Goal: Task Accomplishment & Management: Manage account settings

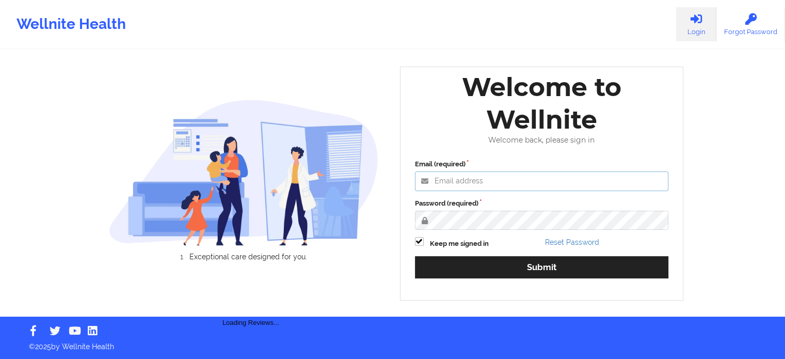
type input "[PERSON_NAME][EMAIL_ADDRESS][PERSON_NAME][DOMAIN_NAME]"
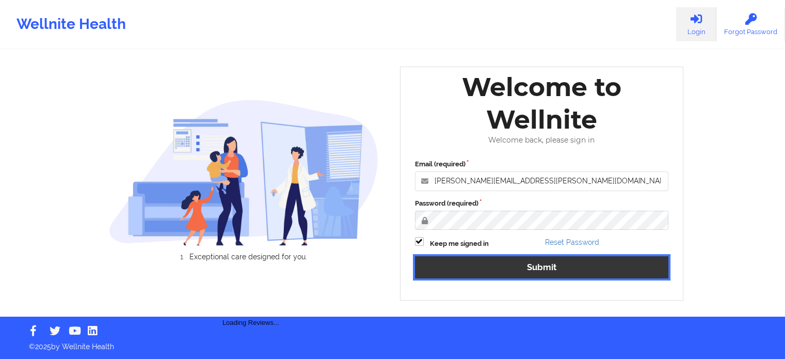
click at [515, 264] on button "Submit" at bounding box center [542, 267] width 254 height 22
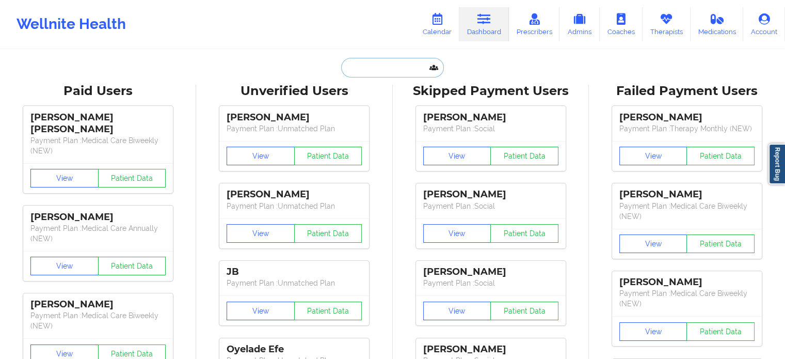
click at [400, 69] on input "text" at bounding box center [392, 68] width 102 height 20
paste input "MARYEPOWERS28@GMAIL.COM"
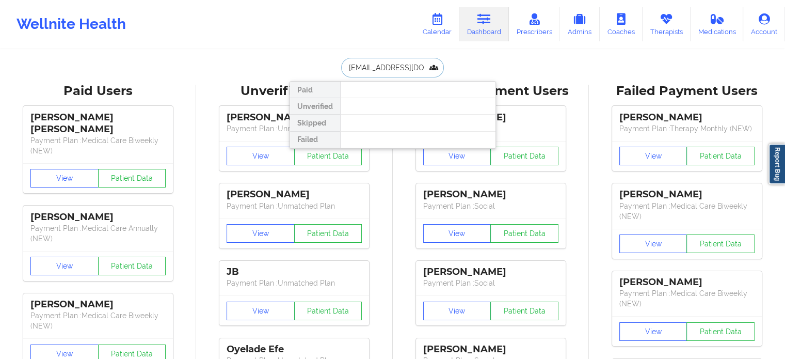
drag, startPoint x: 430, startPoint y: 68, endPoint x: 269, endPoint y: 59, distance: 161.8
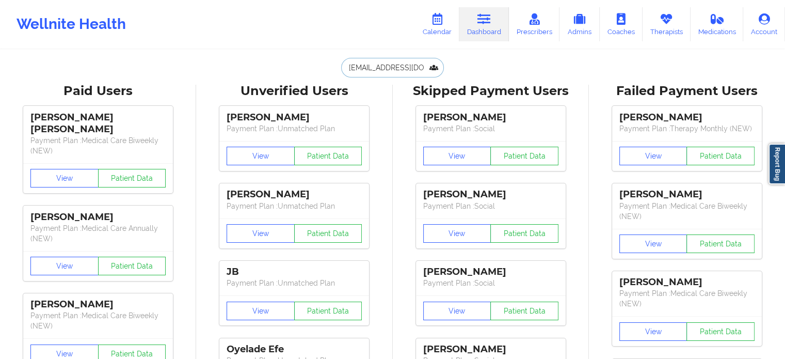
type input "MARYEPOWERS28@GMAIL.COM"
click at [446, 25] on link "Calendar" at bounding box center [437, 24] width 44 height 34
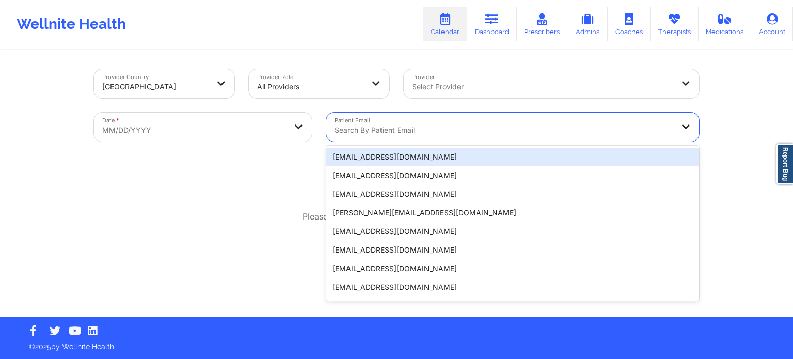
click at [411, 133] on div at bounding box center [504, 130] width 339 height 12
paste input "MARYEPOWERS28@GMAIL.COM"
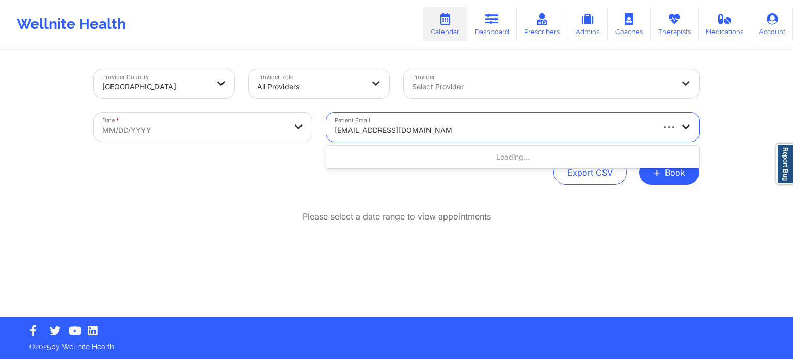
type input "MARYEPOWERS28@GMAIL.COM"
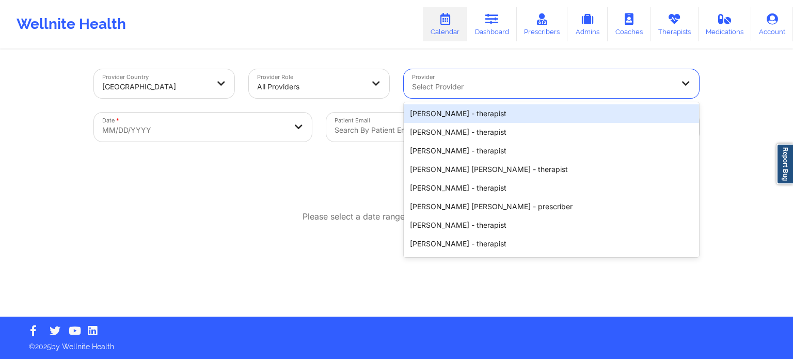
click at [448, 92] on div at bounding box center [542, 87] width 261 height 12
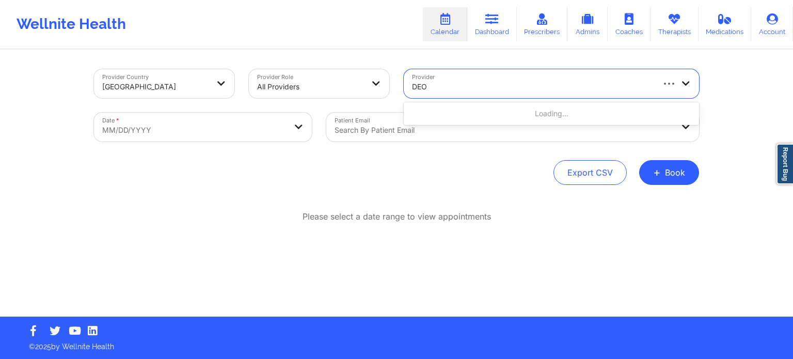
type input "DEON"
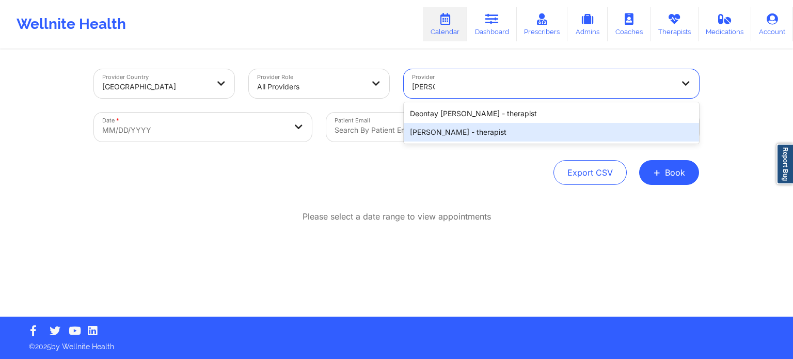
click at [453, 134] on div "deon Whiteside - therapist" at bounding box center [551, 132] width 295 height 19
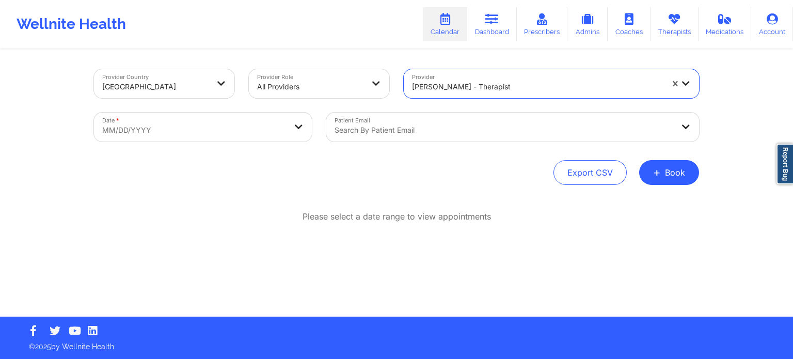
click at [256, 128] on body "Wellnite Health Calendar Dashboard Prescribers Admins Coaches Therapists Medica…" at bounding box center [396, 179] width 793 height 359
select select "2025-8"
select select "2025-9"
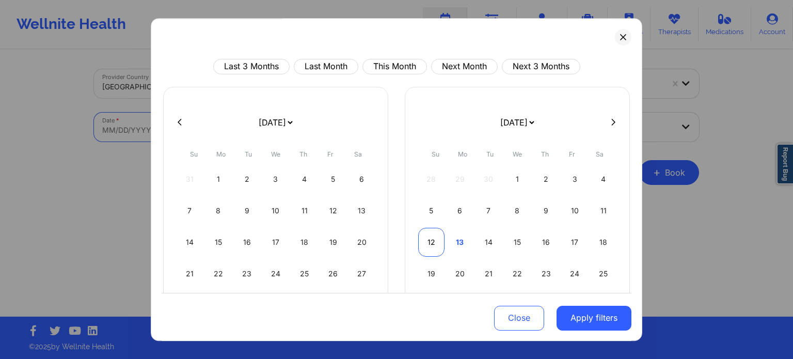
click at [433, 239] on div "12" at bounding box center [431, 242] width 26 height 29
select select "2025-9"
select select "2025-10"
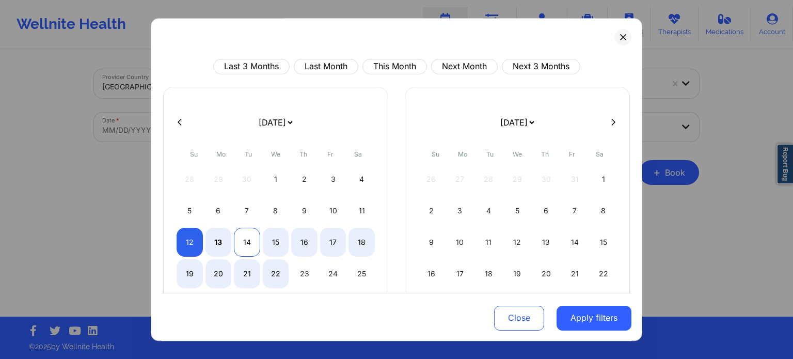
select select "2025-9"
select select "2025-10"
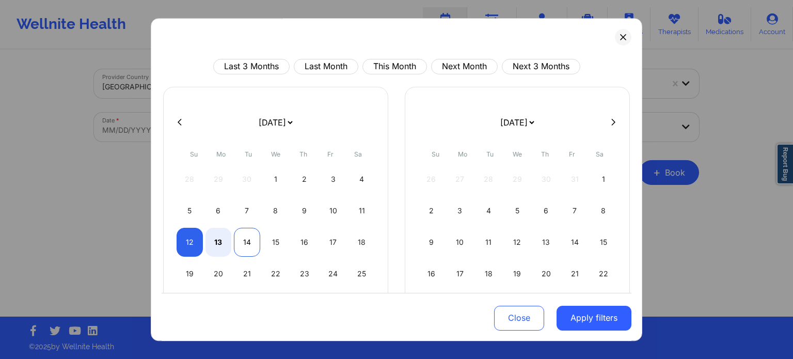
click at [254, 241] on div "14" at bounding box center [247, 242] width 26 height 29
select select "2025-9"
select select "2025-10"
click at [615, 320] on button "Apply filters" at bounding box center [594, 317] width 75 height 25
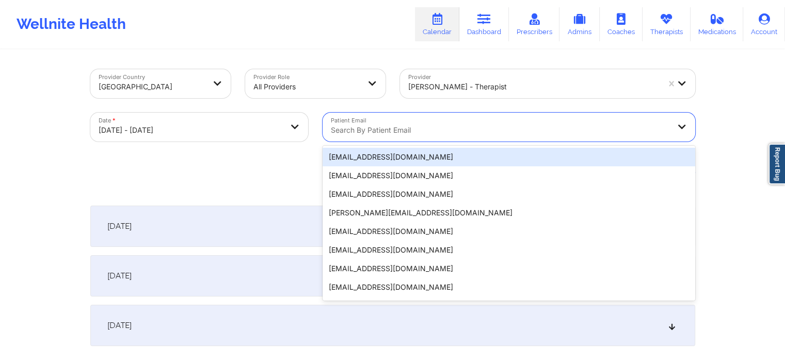
click at [441, 133] on div at bounding box center [500, 130] width 339 height 12
paste input "MARYEPOWERS28@GMAIL.COM"
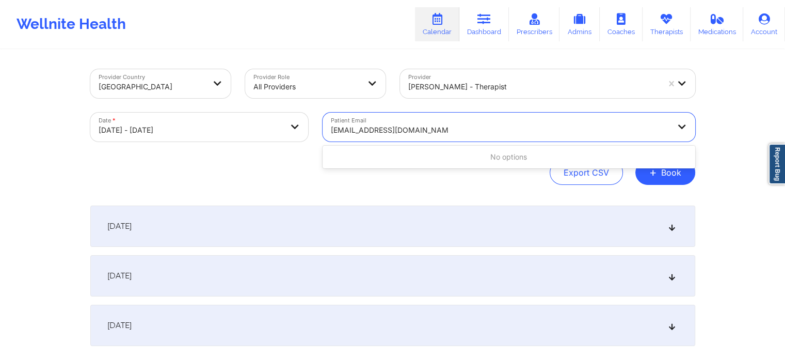
type input "MARYEPOWERS28@GMAIL.COM"
click at [222, 176] on div "Export CSV + Book" at bounding box center [392, 172] width 605 height 25
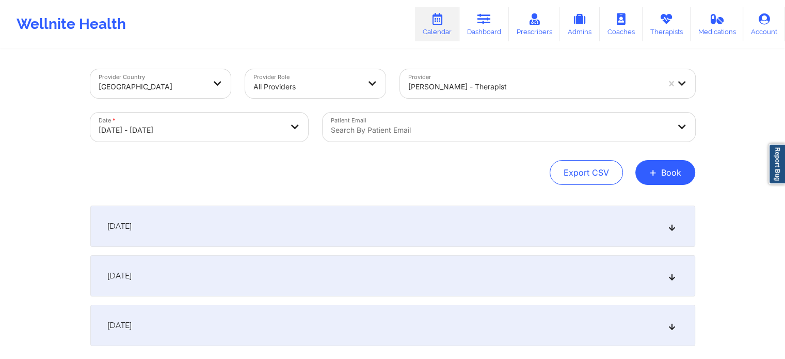
click at [219, 281] on div "October 13, 2025" at bounding box center [392, 275] width 605 height 41
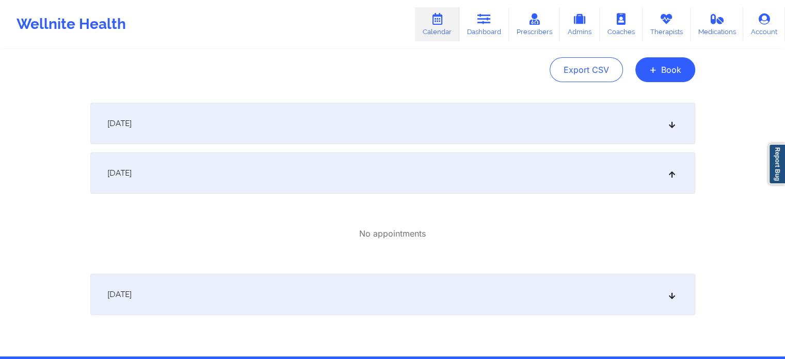
scroll to position [103, 0]
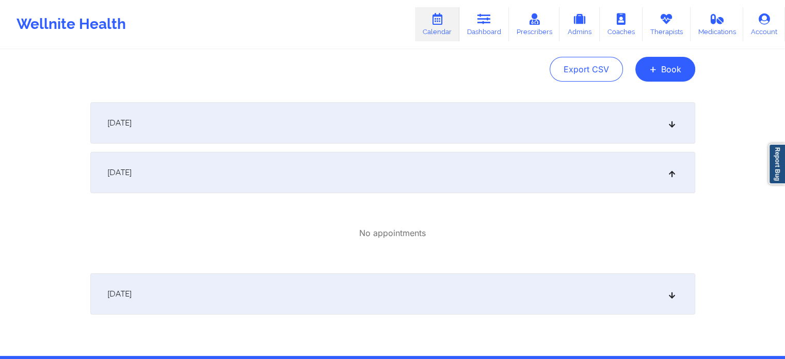
click at [276, 297] on div "October 14, 2025" at bounding box center [392, 293] width 605 height 41
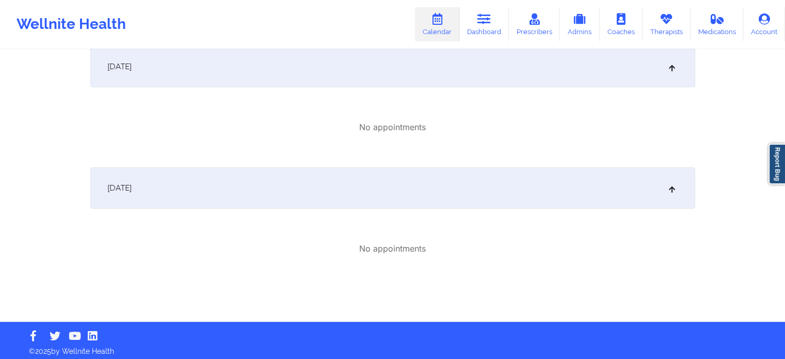
scroll to position [59, 0]
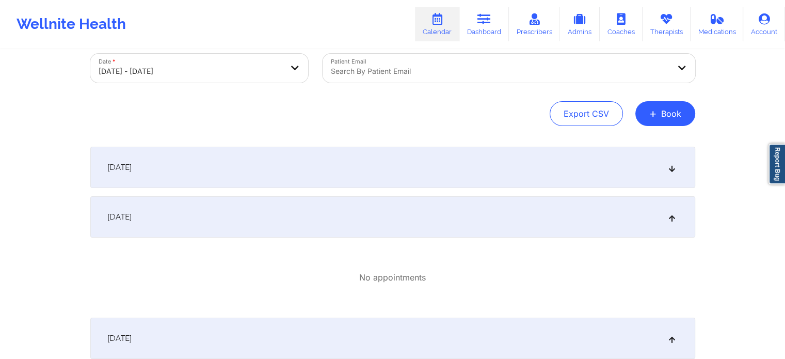
click at [281, 176] on div "October 12, 2025" at bounding box center [392, 167] width 605 height 41
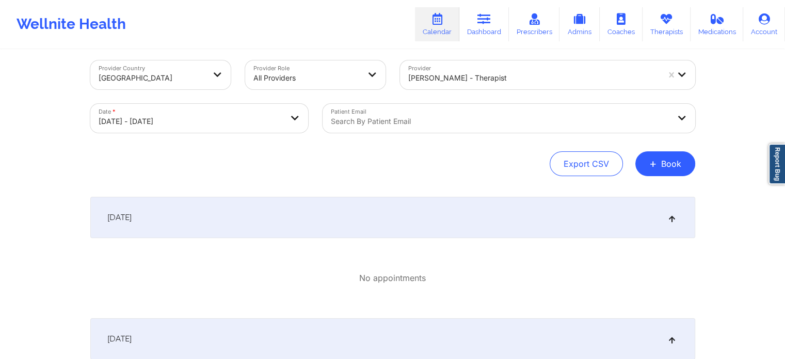
scroll to position [0, 0]
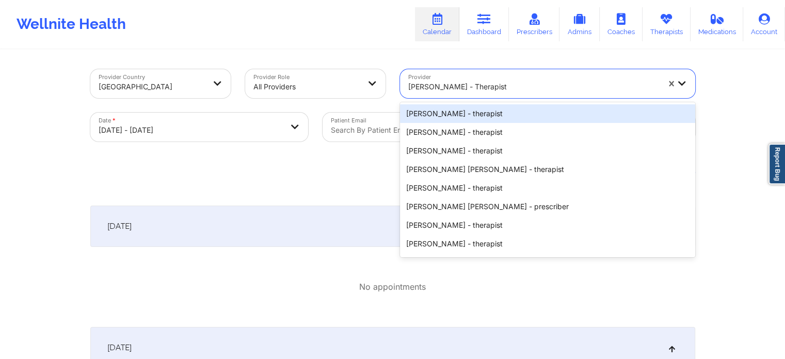
click at [466, 86] on div at bounding box center [533, 87] width 251 height 12
type input "SHARICE"
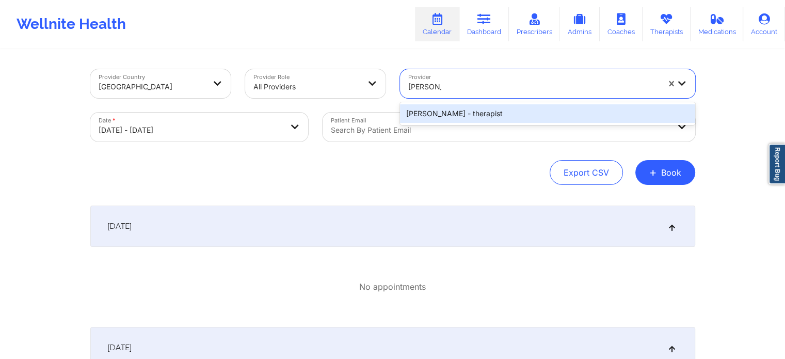
click at [470, 112] on div "Sharice White - therapist" at bounding box center [547, 113] width 295 height 19
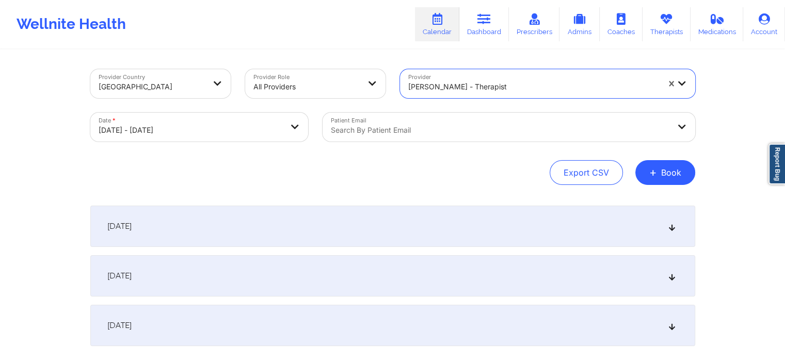
click at [275, 232] on div "October 12, 2025" at bounding box center [392, 226] width 605 height 41
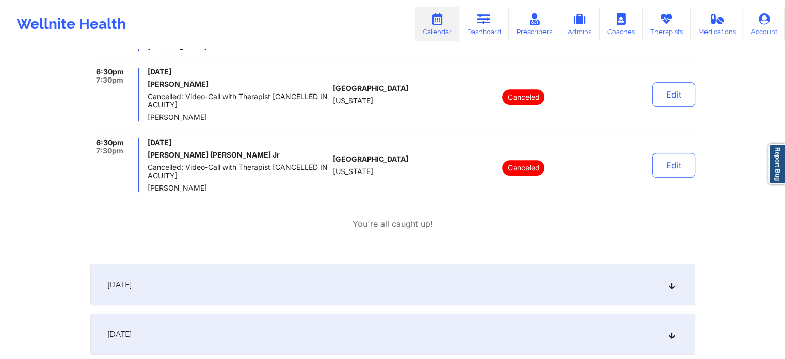
scroll to position [595, 0]
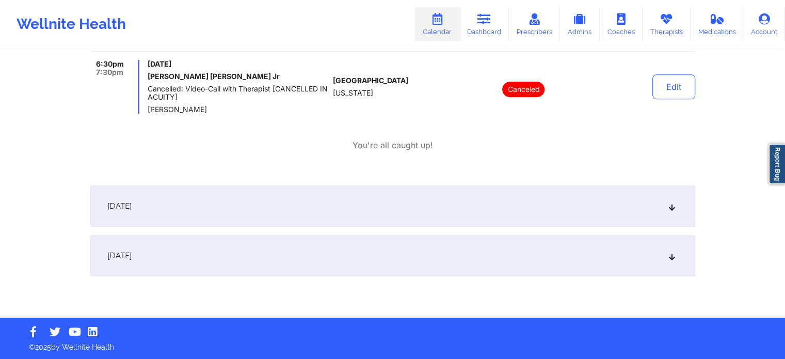
click at [272, 191] on div "October 13, 2025" at bounding box center [392, 205] width 605 height 41
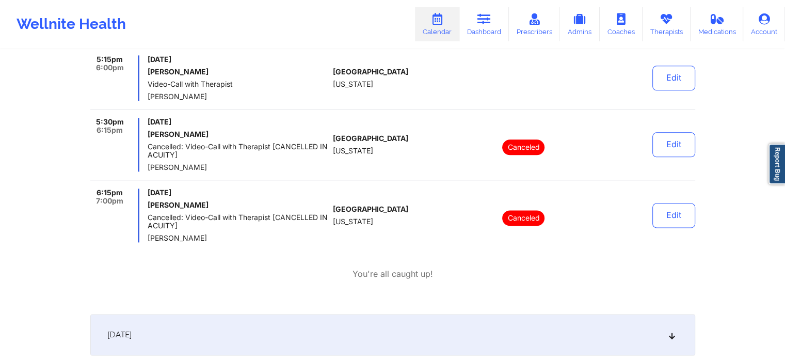
scroll to position [1318, 0]
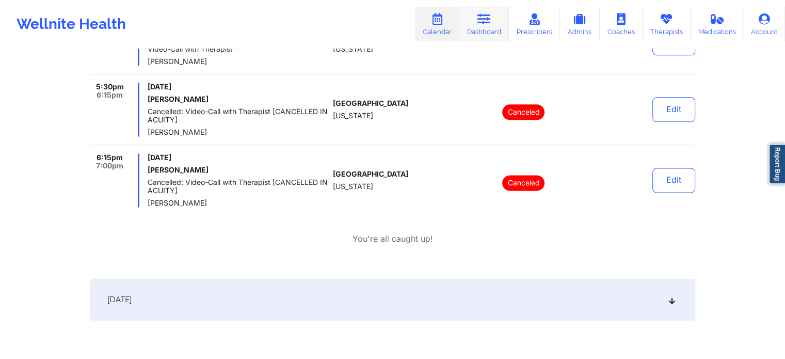
click at [494, 22] on link "Dashboard" at bounding box center [485, 24] width 50 height 34
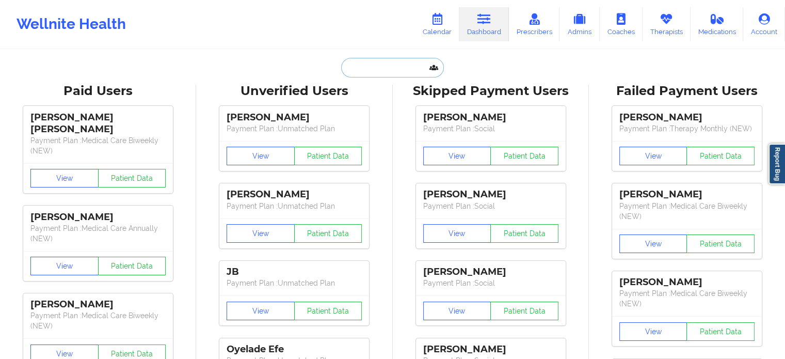
click at [408, 63] on input "text" at bounding box center [392, 68] width 102 height 20
paste input "DIANAPAOLAC@HOTMAIL.COM"
type input "DIANAPAOLAC@HOTMAIL.COM"
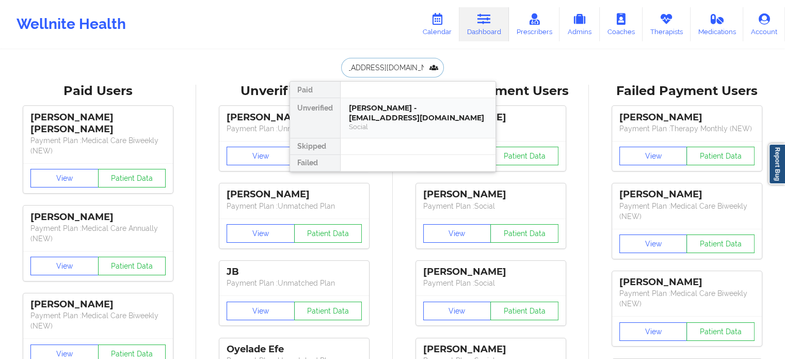
click at [412, 106] on div "Diana Castelblanco - dianapaolac@hotmail.com" at bounding box center [418, 112] width 138 height 19
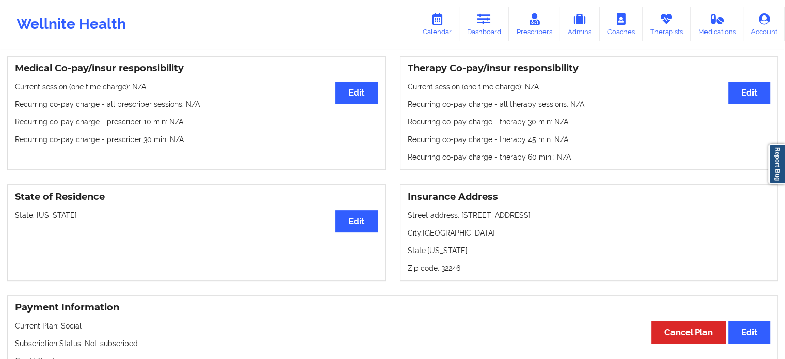
scroll to position [272, 0]
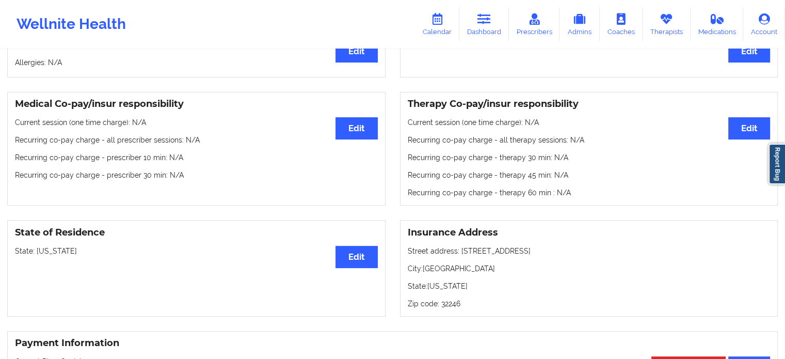
click at [472, 41] on div "Wellnite Health Calendar Dashboard Prescribers Admins Coaches Therapists Medica…" at bounding box center [392, 24] width 785 height 41
click at [492, 33] on link "Dashboard" at bounding box center [485, 24] width 50 height 34
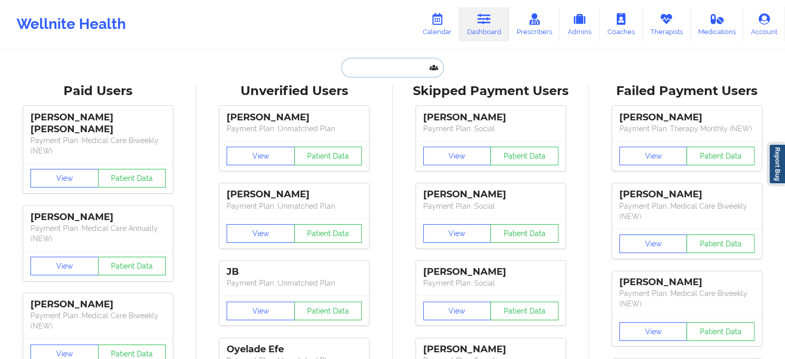
click at [349, 67] on input "text" at bounding box center [392, 68] width 102 height 20
paste input "rcpdiaz@gmail.com"
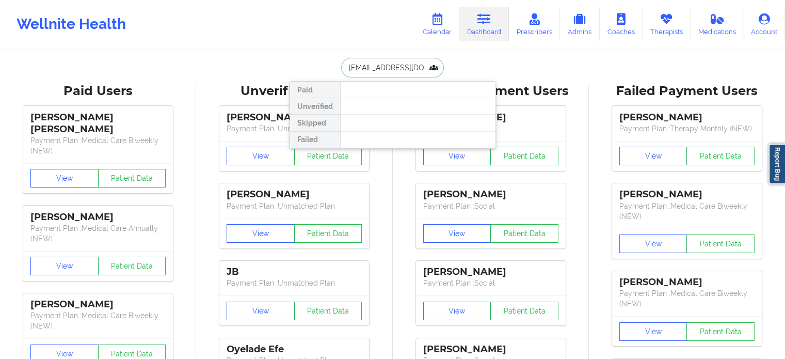
drag, startPoint x: 419, startPoint y: 71, endPoint x: 319, endPoint y: 61, distance: 100.1
click at [319, 61] on div "rcpdiaz@gmail.com Paid Unverified Skipped Failed" at bounding box center [393, 68] width 207 height 20
paste input "MARYEPOWERS28@GMAIL.COM"
drag, startPoint x: 353, startPoint y: 67, endPoint x: 242, endPoint y: 56, distance: 112.1
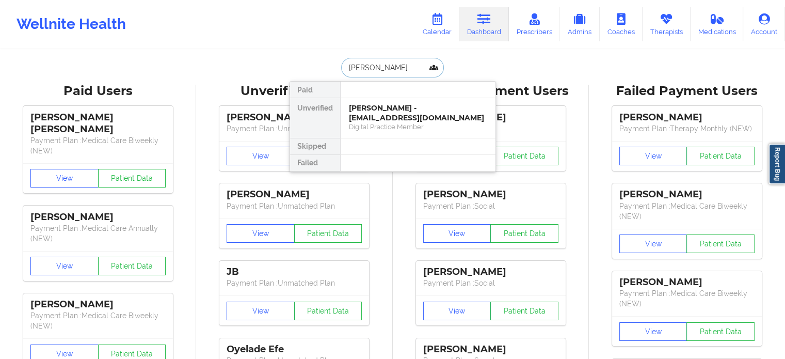
drag, startPoint x: 266, startPoint y: 53, endPoint x: 185, endPoint y: 38, distance: 83.0
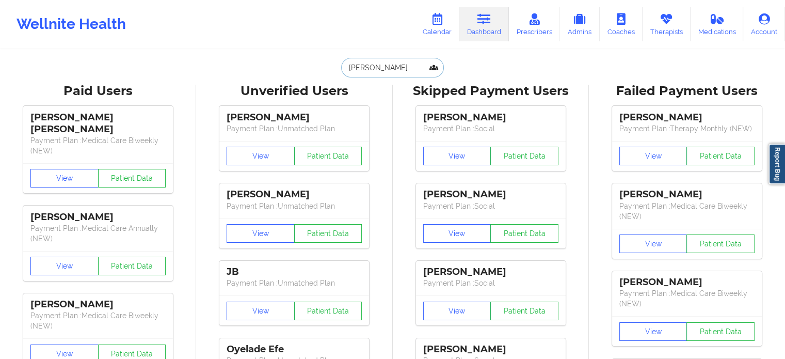
paste input "MARYEPOWERS28@GMAIL.COM"
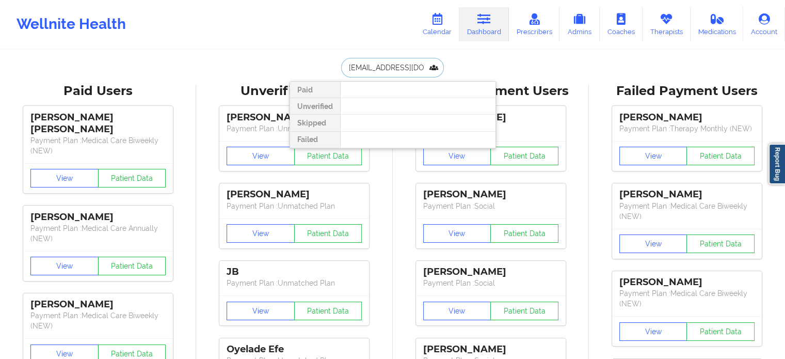
click at [408, 68] on input "MARYEPOWERS28@GMAIL.COM" at bounding box center [392, 68] width 102 height 20
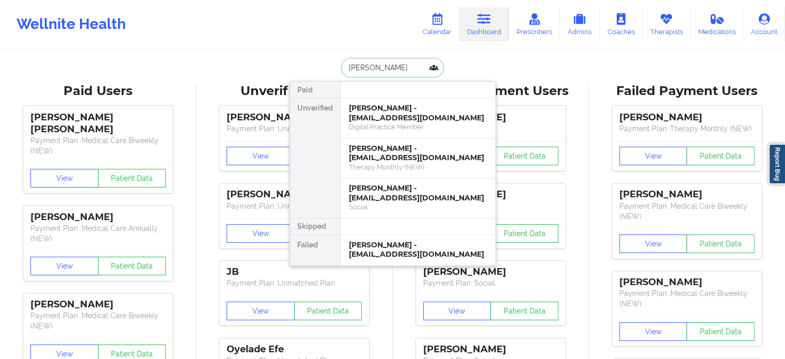
click at [386, 63] on input "mary p" at bounding box center [392, 68] width 102 height 20
drag, startPoint x: 372, startPoint y: 69, endPoint x: 222, endPoint y: 51, distance: 151.8
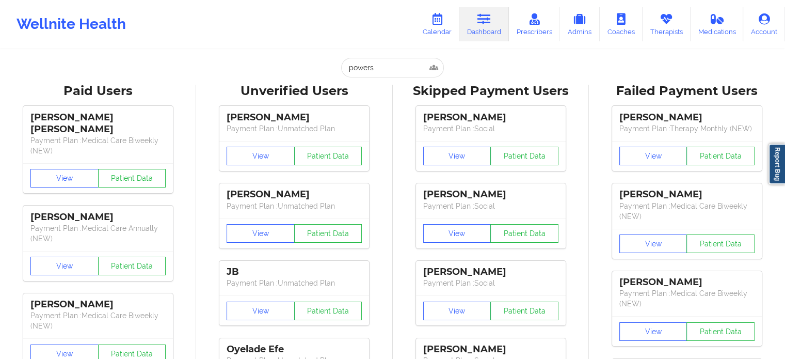
click at [380, 61] on input "powers" at bounding box center [392, 68] width 102 height 20
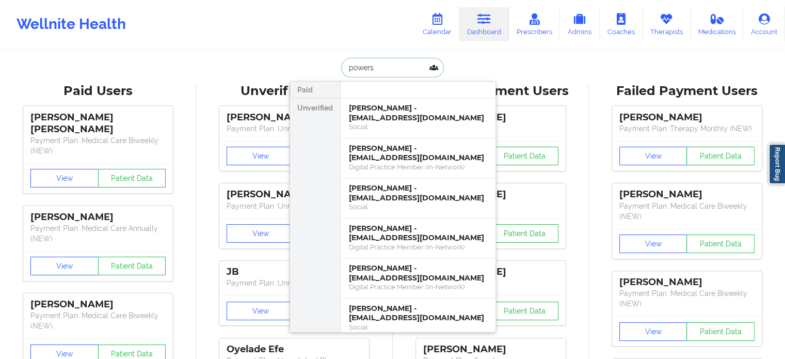
click at [354, 76] on input "powers" at bounding box center [392, 68] width 102 height 20
click at [380, 68] on input "powers" at bounding box center [392, 68] width 102 height 20
paste input "MARYEPOWERS28@GMAIL.COM"
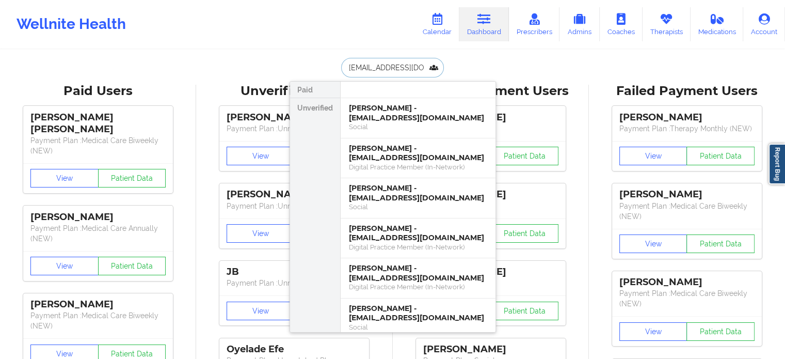
scroll to position [0, 28]
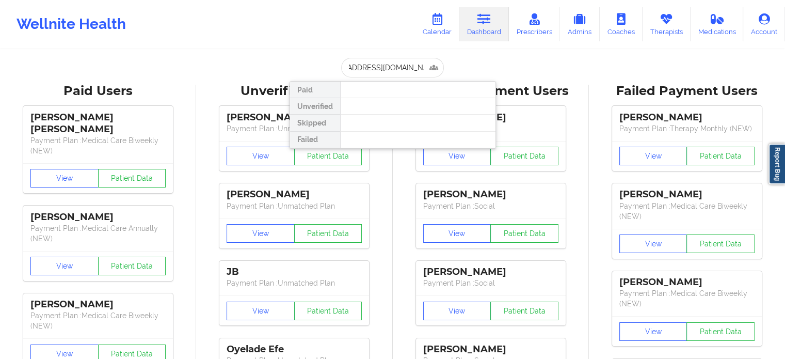
click at [246, 45] on div "Wellnite Health Calendar Dashboard Prescribers Admins Coaches Therapists Medica…" at bounding box center [392, 24] width 785 height 49
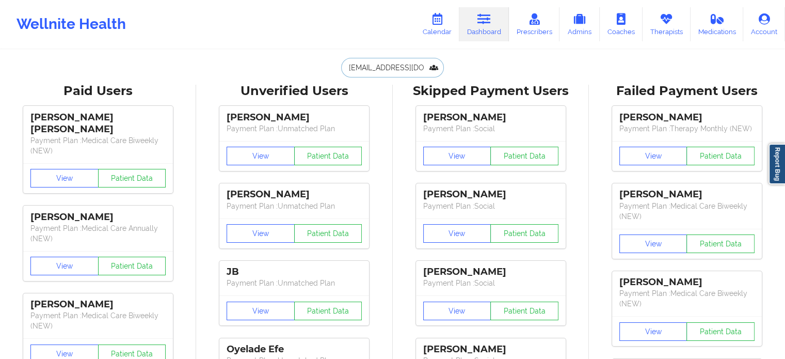
click at [420, 66] on input "MARYEPOWERS28@GMAIL.COM" at bounding box center [392, 68] width 102 height 20
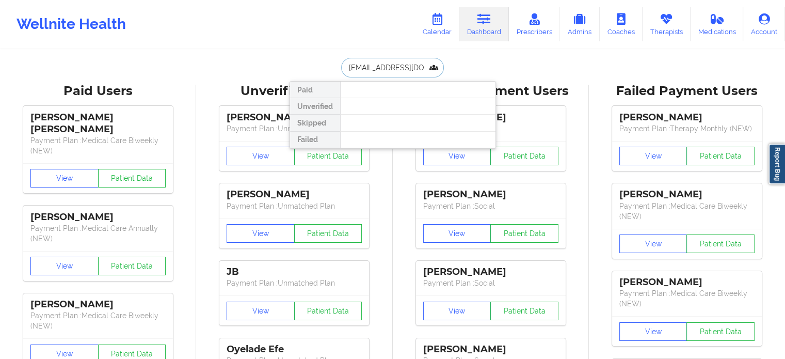
click at [420, 66] on input "MARYEPOWERS28@GMAIL.COM" at bounding box center [392, 68] width 102 height 20
paste input "If I got a video call I did not hear it try it again"
type input "If I got a video call I did not hear it try it again"
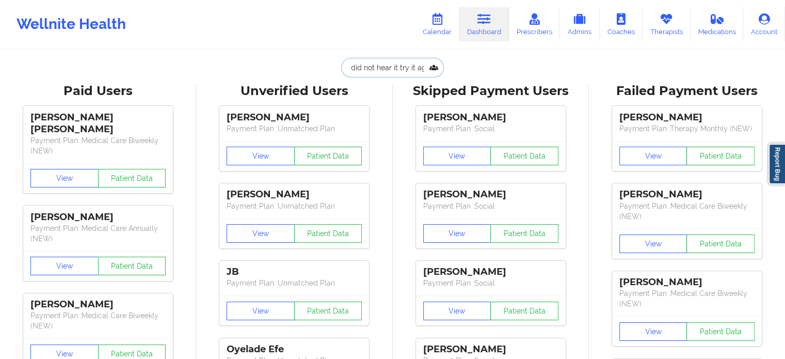
scroll to position [0, 0]
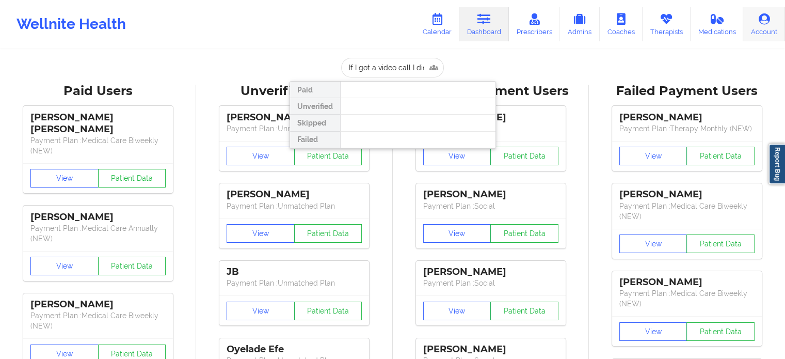
click at [768, 21] on icon at bounding box center [764, 18] width 13 height 11
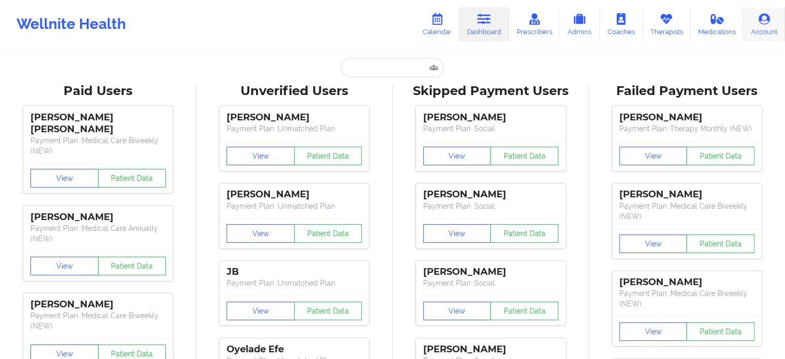
click at [746, 17] on link "Account" at bounding box center [765, 24] width 42 height 34
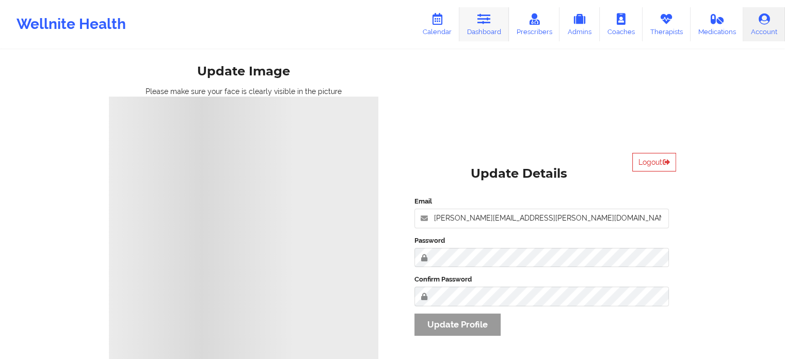
click at [485, 19] on icon at bounding box center [484, 18] width 13 height 11
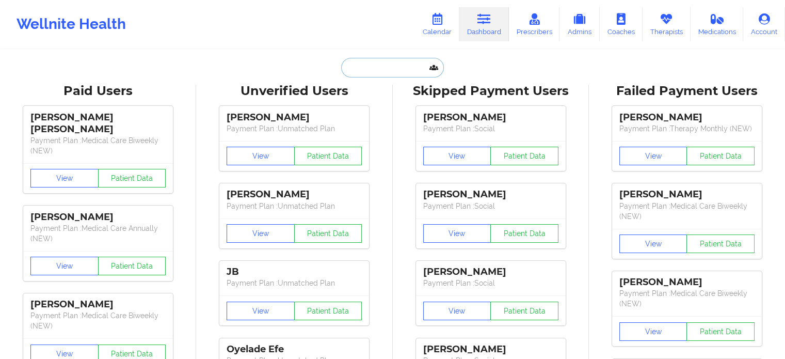
click at [397, 68] on input "text" at bounding box center [392, 68] width 102 height 20
paste input "If I got a video call I did not hear it try it again"
type input "If I got a video call I did not hear it try it again"
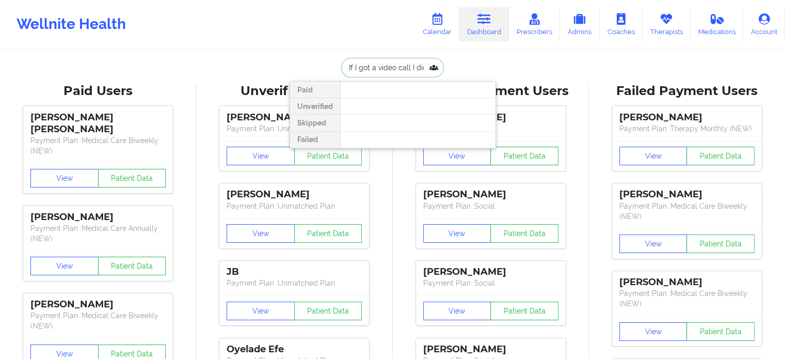
drag, startPoint x: 431, startPoint y: 64, endPoint x: 280, endPoint y: 62, distance: 150.8
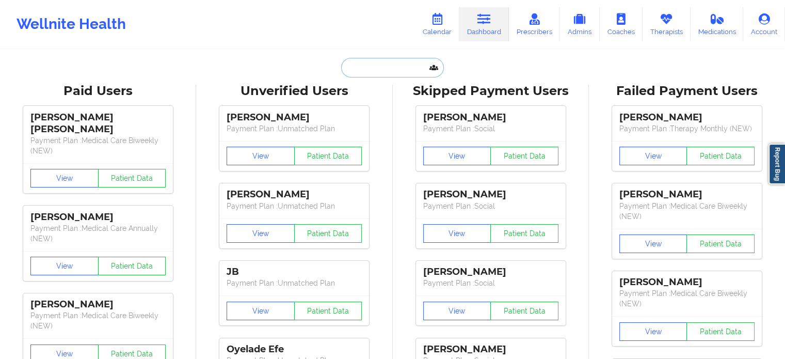
click at [380, 74] on input "text" at bounding box center [392, 68] width 102 height 20
paste input "MARYEPOWERS28@GMAIL.COM"
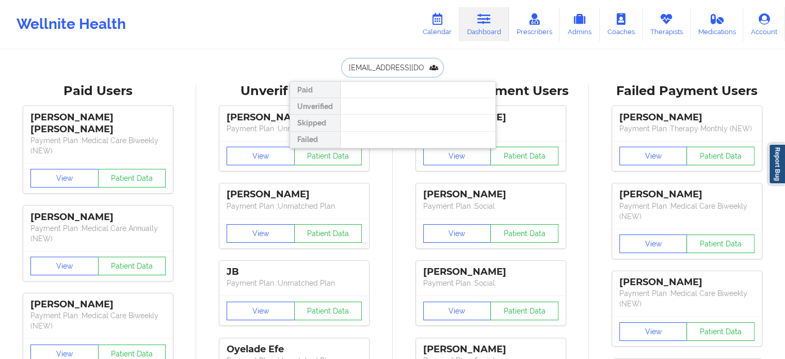
click at [413, 60] on input "MARYEPOWERS28@GMAIL.COM" at bounding box center [392, 68] width 102 height 20
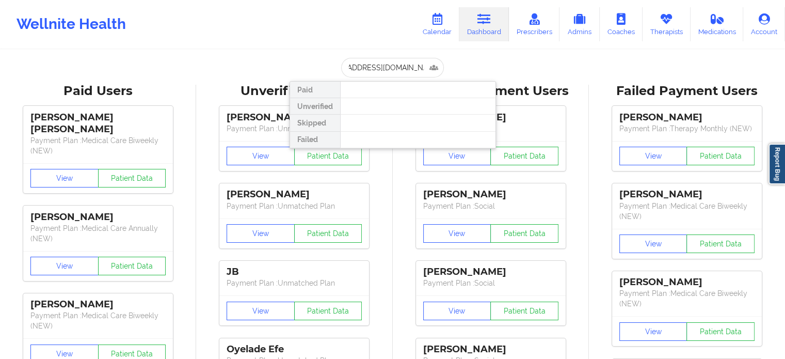
click at [487, 68] on div "MARYEPOWERS28@GMAIL.COM Paid Unverified Skipped Failed" at bounding box center [393, 68] width 207 height 20
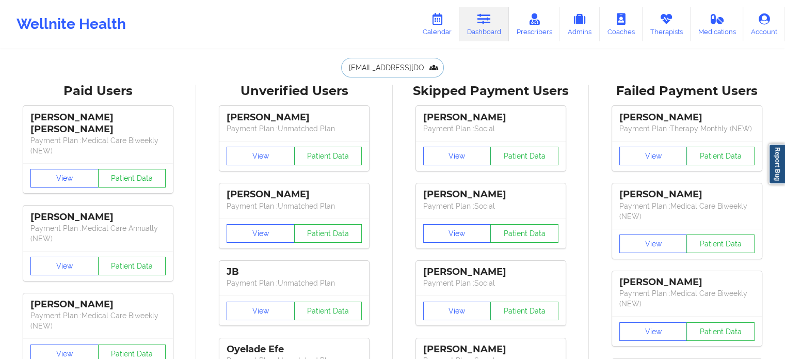
click at [392, 66] on input "MARYEPOWERS28@GMAIL.COM" at bounding box center [392, 68] width 102 height 20
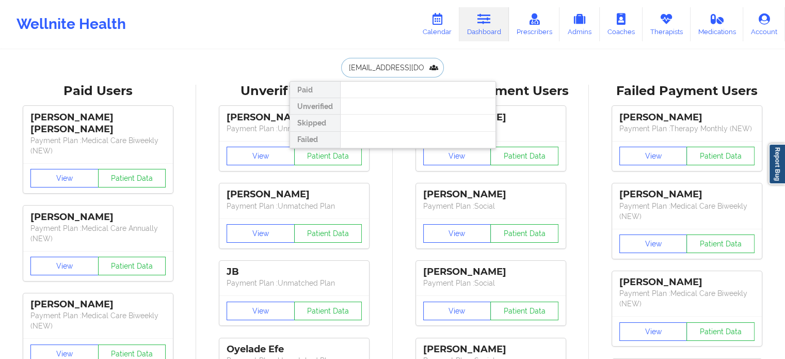
click at [392, 66] on input "MARYEPOWERS28@GMAIL.COM" at bounding box center [392, 68] width 102 height 20
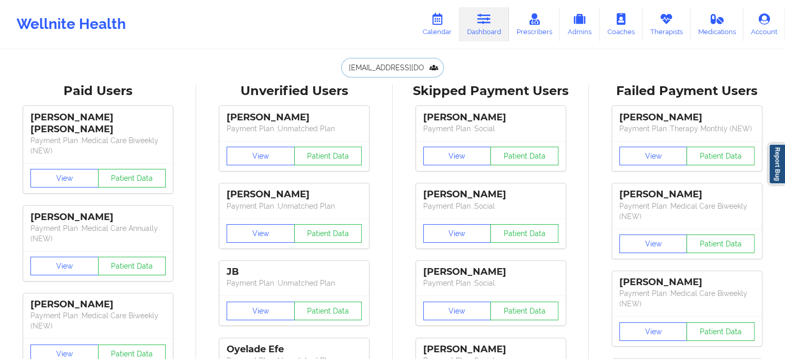
click at [414, 69] on input "MARYEPOWERS28@GMAIL.COM" at bounding box center [392, 68] width 102 height 20
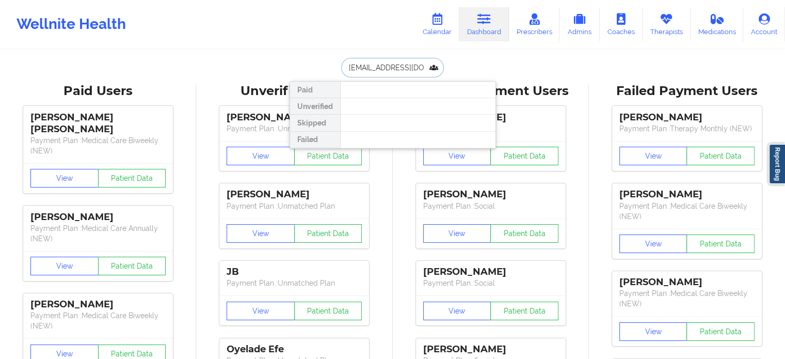
click at [414, 69] on input "MARYEPOWERS28@GMAIL.COM" at bounding box center [392, 68] width 102 height 20
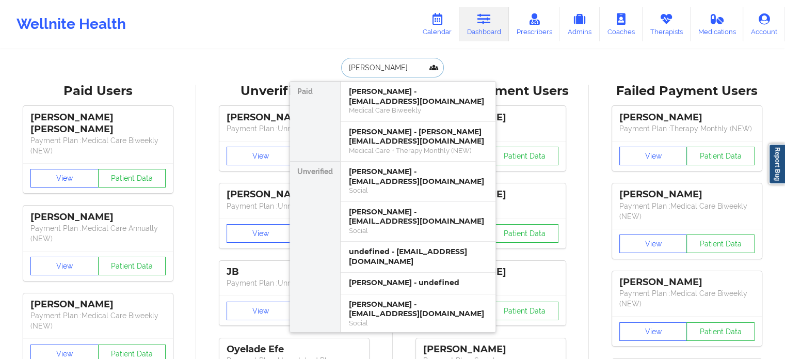
click at [408, 65] on input "mary" at bounding box center [392, 68] width 102 height 20
paste input "MARYEPOWERS28@GMAIL.COM"
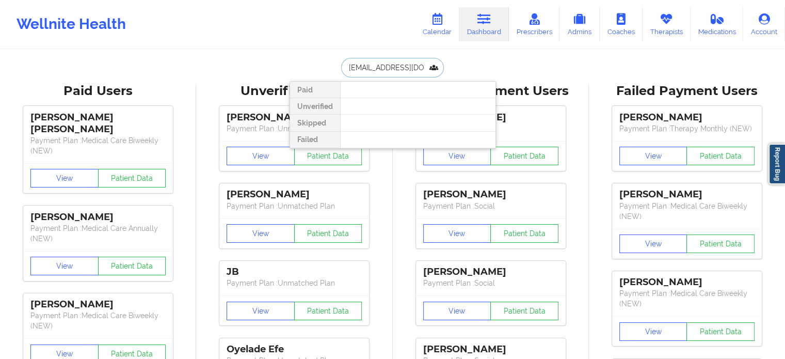
drag, startPoint x: 429, startPoint y: 68, endPoint x: 234, endPoint y: 61, distance: 194.3
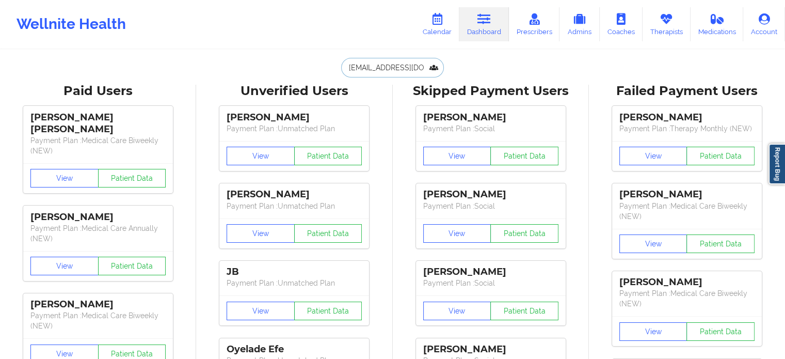
type input "MARYEPOWERS28@GMAIL.COM"
click at [477, 30] on link "Dashboard" at bounding box center [485, 24] width 50 height 34
click at [405, 69] on input "MARYEPOWERS28@GMAIL.COM" at bounding box center [392, 68] width 102 height 20
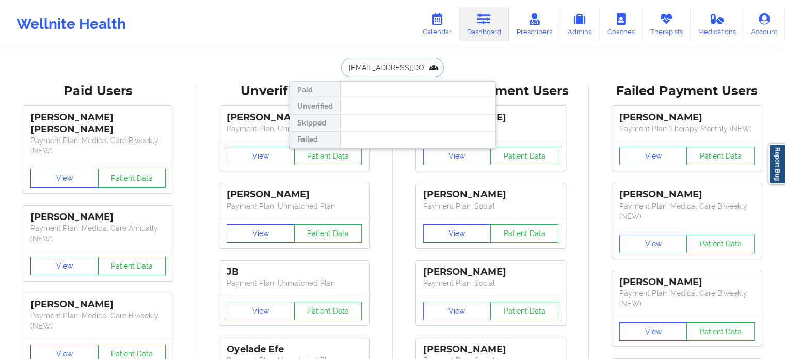
click at [405, 69] on input "MARYEPOWERS28@GMAIL.COM" at bounding box center [392, 68] width 102 height 20
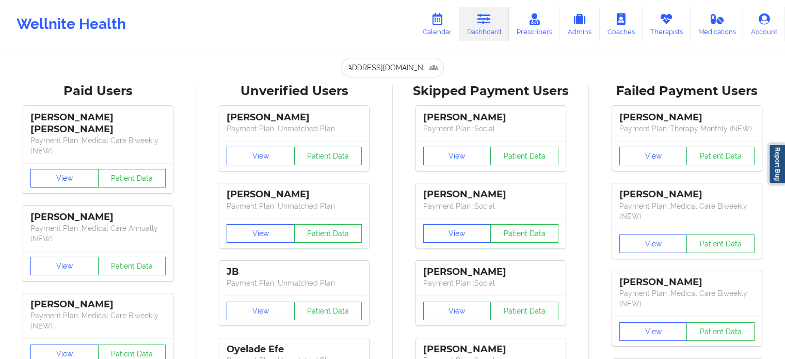
scroll to position [0, 0]
click at [399, 74] on input "MARYEPOWERS28@GMAIL.COM" at bounding box center [392, 68] width 102 height 20
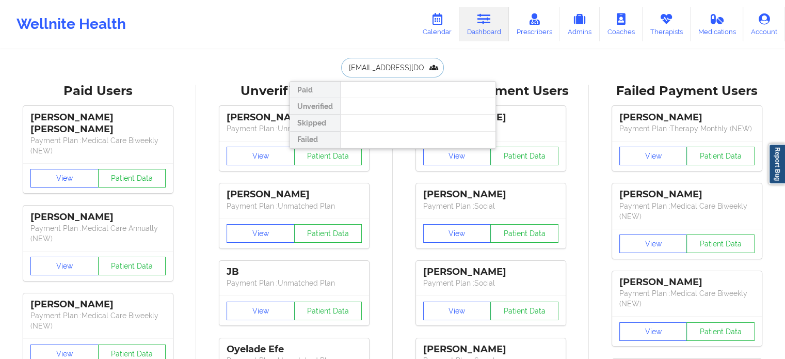
click at [399, 74] on input "MARYEPOWERS28@GMAIL.COM" at bounding box center [392, 68] width 102 height 20
drag, startPoint x: 431, startPoint y: 65, endPoint x: 246, endPoint y: 62, distance: 184.4
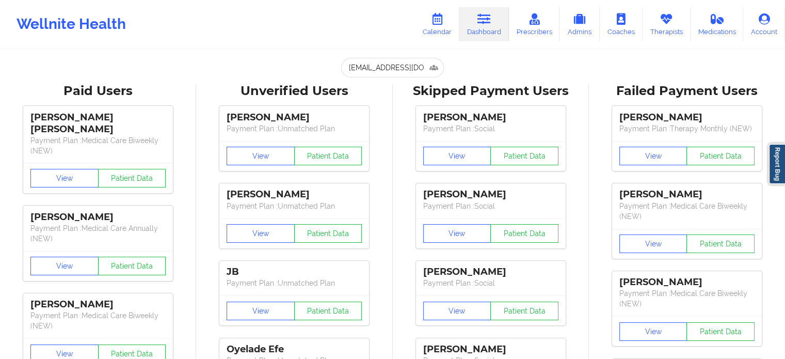
click at [485, 15] on icon at bounding box center [484, 18] width 13 height 11
click at [438, 20] on icon at bounding box center [437, 18] width 13 height 11
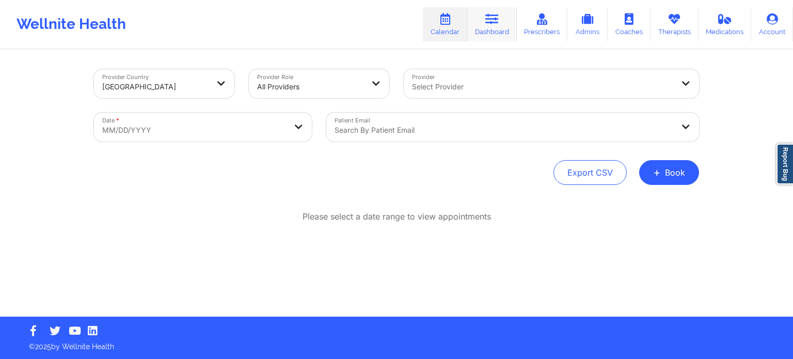
click at [483, 24] on link "Dashboard" at bounding box center [492, 24] width 50 height 34
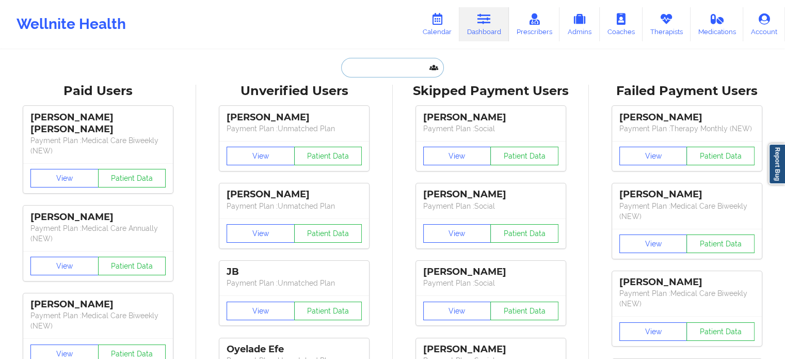
click at [384, 64] on input "text" at bounding box center [392, 68] width 102 height 20
paste input "MARYEPOWERS28@GMAIL.COM"
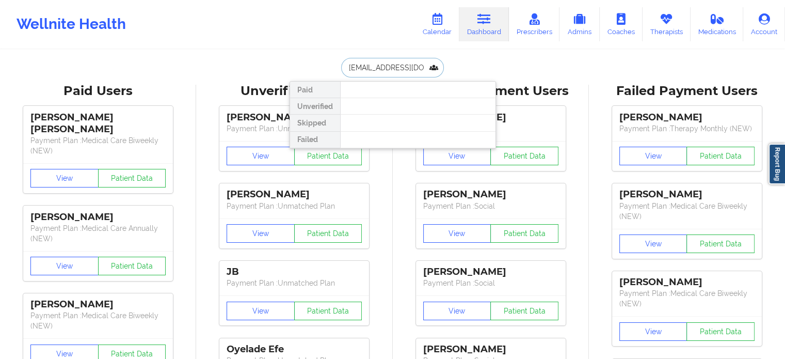
drag, startPoint x: 427, startPoint y: 66, endPoint x: 316, endPoint y: 66, distance: 111.5
click at [316, 66] on div "MARYEPOWERS28@GMAIL.COM Paid Unverified Skipped Failed" at bounding box center [393, 68] width 207 height 20
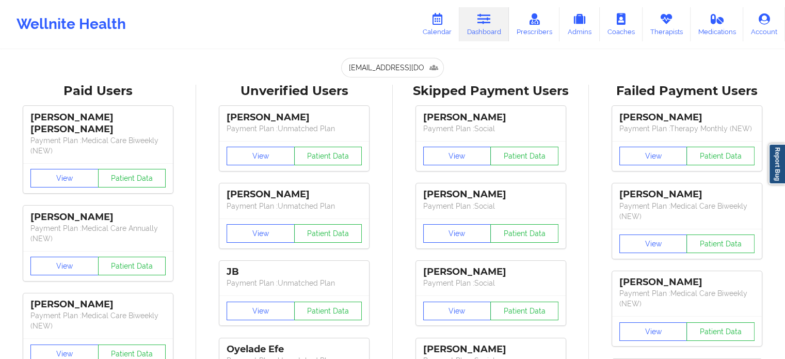
click at [312, 58] on div "MARYEPOWERS28@GMAIL.COM Paid Unverified Skipped Failed" at bounding box center [393, 68] width 207 height 20
click at [385, 71] on input "MARYEPOWERS28@GMAIL.COM" at bounding box center [392, 68] width 102 height 20
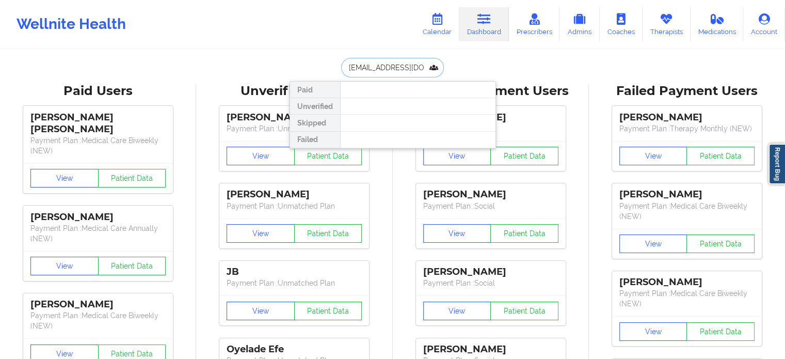
click at [385, 71] on input "MARYEPOWERS28@GMAIL.COM" at bounding box center [392, 68] width 102 height 20
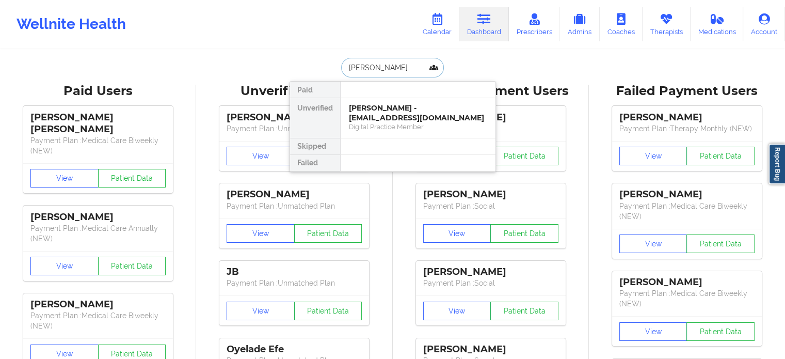
type input "mary po"
click at [447, 22] on link "Calendar" at bounding box center [437, 24] width 44 height 34
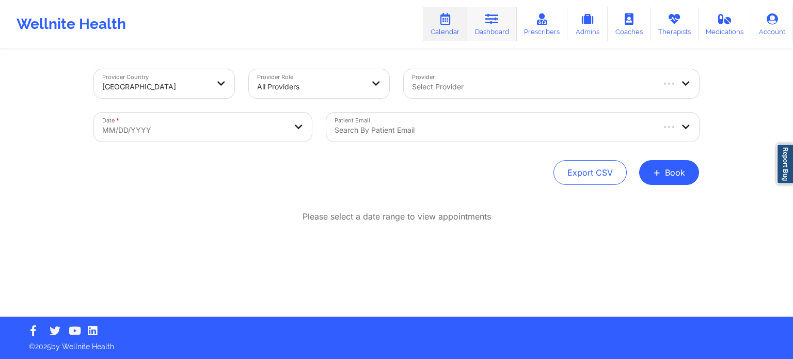
click at [493, 22] on icon at bounding box center [491, 18] width 13 height 11
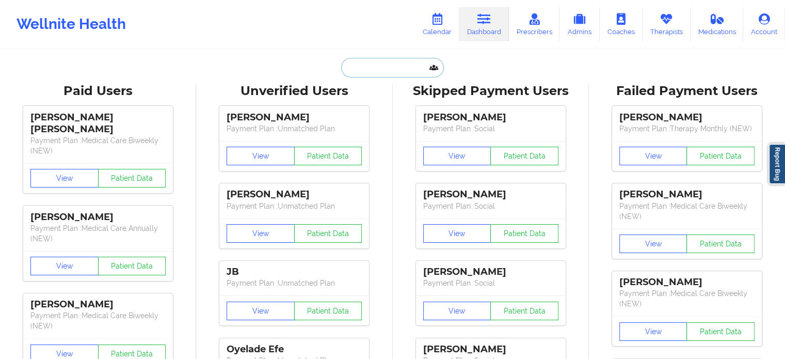
click at [401, 70] on input "text" at bounding box center [392, 68] width 102 height 20
paste input "MARYEPOWERS28@GMAIL.COM"
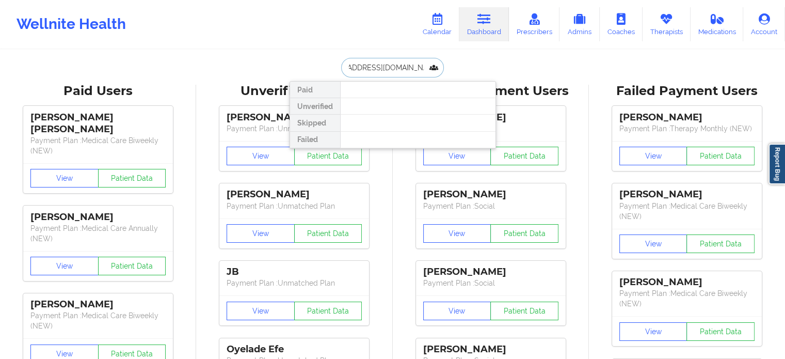
type input "MARYEPOWERS28@GMAIL.COM"
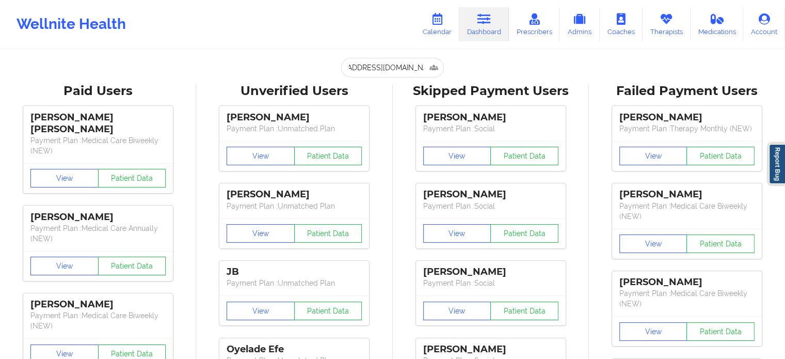
click at [416, 65] on input "MARYEPOWERS28@GMAIL.COM" at bounding box center [392, 68] width 102 height 20
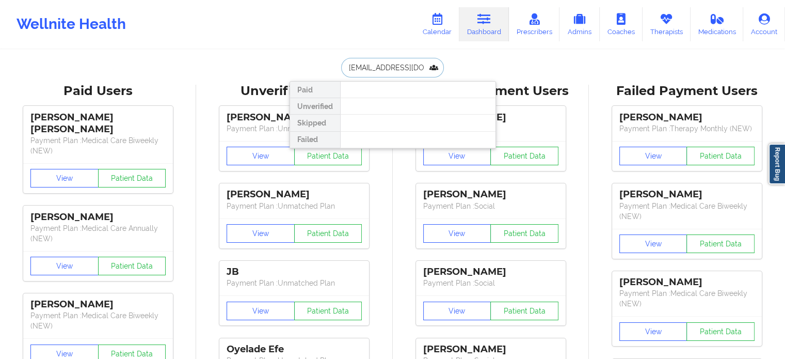
click at [416, 65] on input "MARYEPOWERS28@GMAIL.COM" at bounding box center [392, 68] width 102 height 20
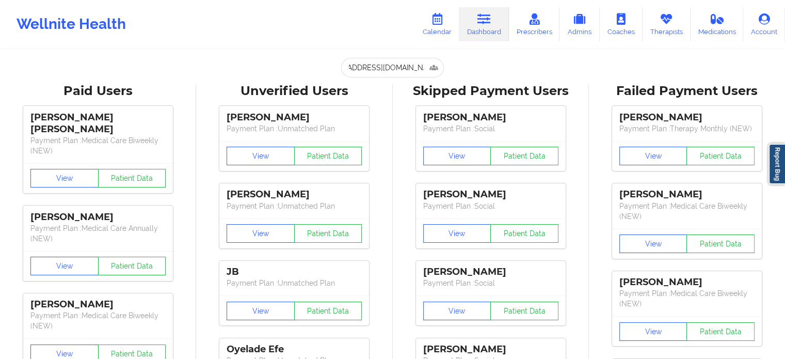
click at [382, 66] on input "MARYEPOWERS28@GMAIL.COM" at bounding box center [392, 68] width 102 height 20
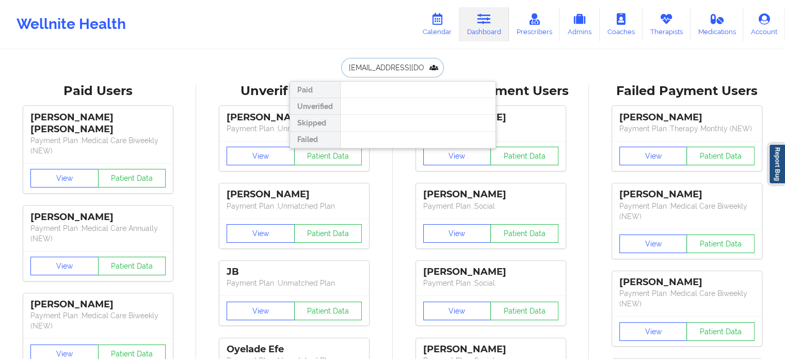
click at [382, 66] on input "MARYEPOWERS28@GMAIL.COM" at bounding box center [392, 68] width 102 height 20
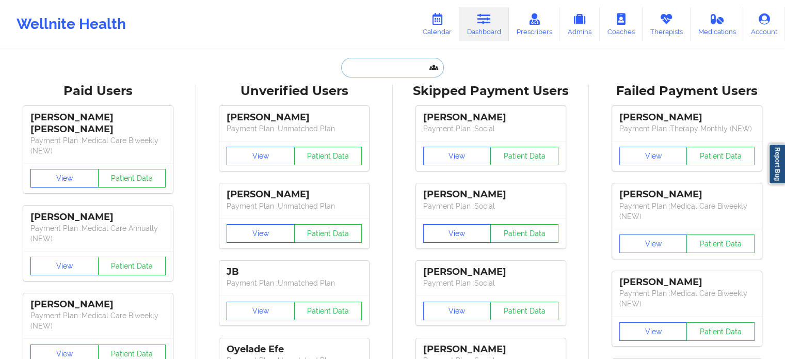
paste input "MARYEPOWERS28@GMAIL.COM"
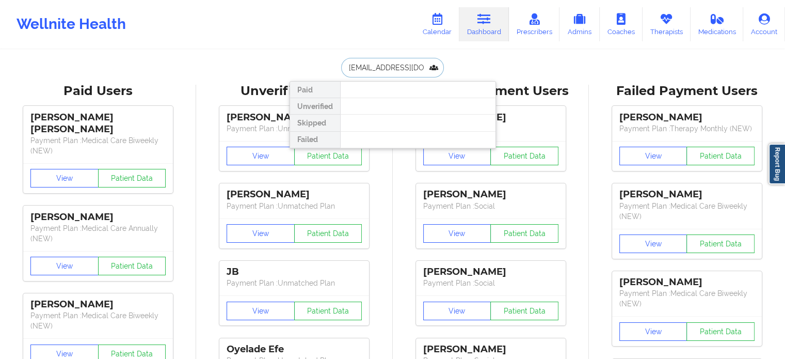
drag, startPoint x: 306, startPoint y: 72, endPoint x: 155, endPoint y: 51, distance: 152.8
type input "mary po"
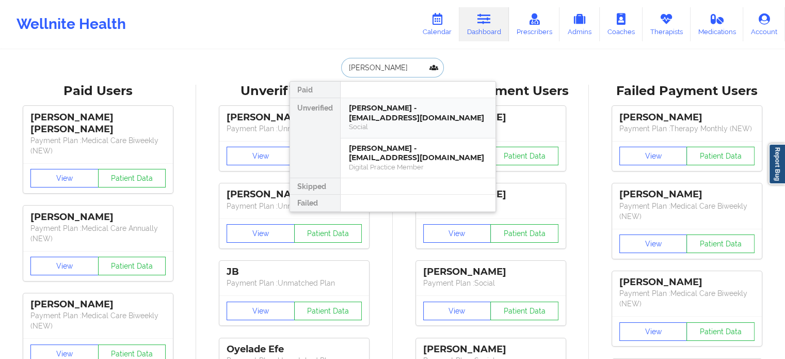
click at [379, 110] on div "Mary Powers - marypowers28@gmail.com" at bounding box center [418, 112] width 138 height 19
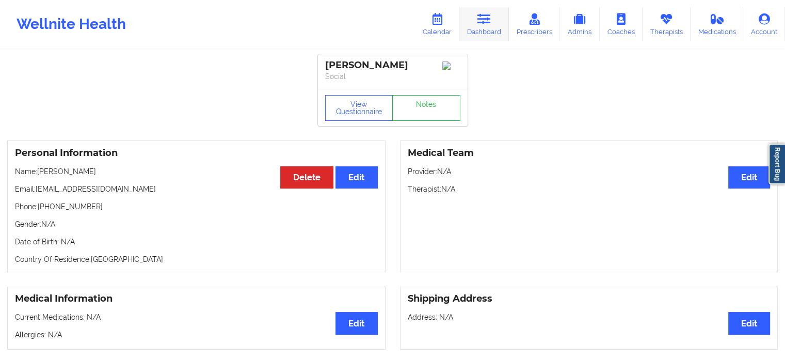
click at [482, 26] on link "Dashboard" at bounding box center [485, 24] width 50 height 34
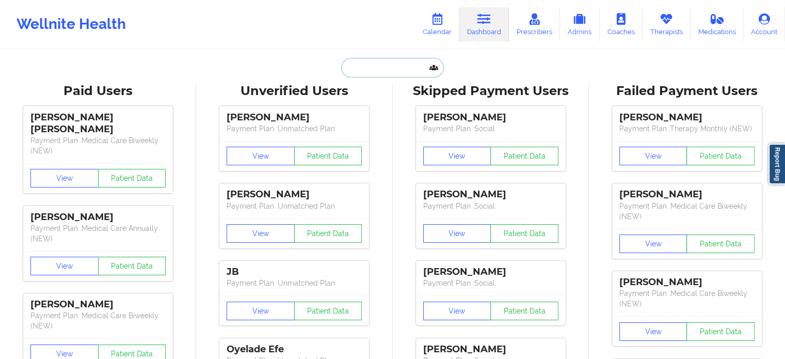
click at [390, 76] on input "text" at bounding box center [392, 68] width 102 height 20
paste input "MARYEPOWERS28@GMAIL.COM"
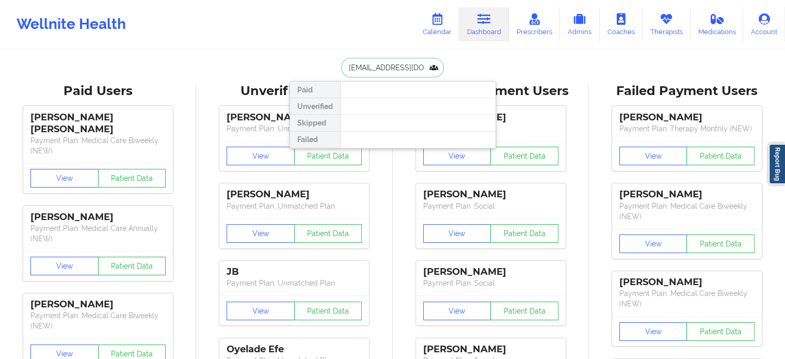
drag, startPoint x: 423, startPoint y: 64, endPoint x: 282, endPoint y: 69, distance: 141.6
click at [401, 70] on input "maryM" at bounding box center [392, 68] width 102 height 20
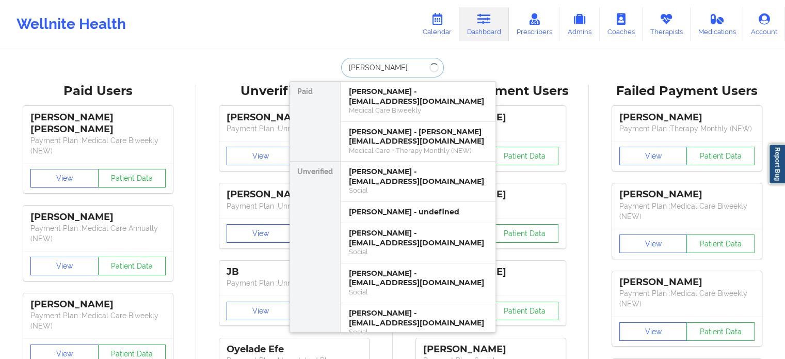
type input "mary powe"
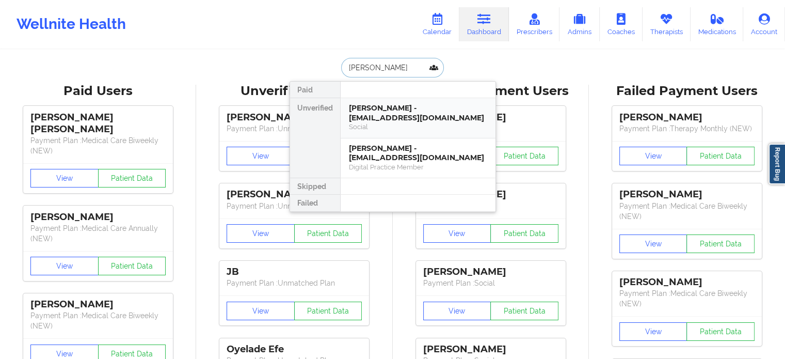
click at [389, 114] on div "Mary Powers - marypowers28@gmail.com" at bounding box center [418, 112] width 138 height 19
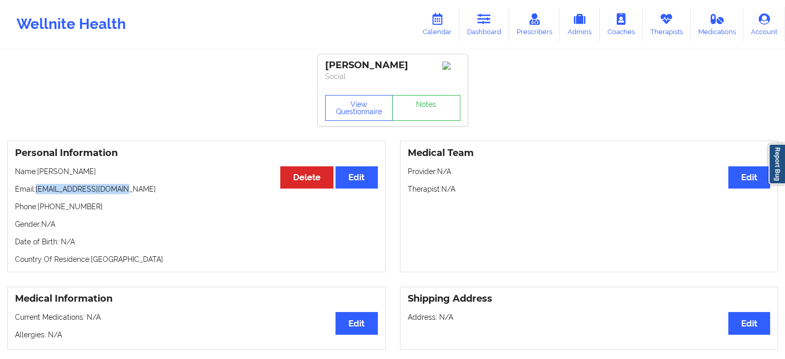
drag, startPoint x: 128, startPoint y: 196, endPoint x: 37, endPoint y: 196, distance: 90.9
click at [37, 194] on p "Email: marypowers28@gmail.com" at bounding box center [196, 189] width 363 height 10
copy p "marypowers28@gmail.com"
click at [483, 21] on icon at bounding box center [484, 18] width 13 height 11
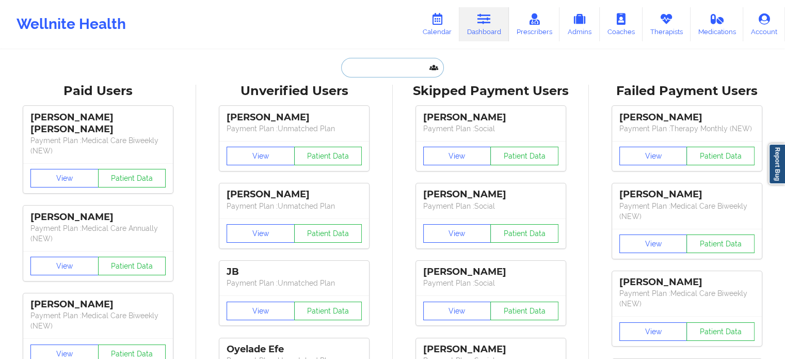
click at [392, 65] on input "text" at bounding box center [392, 68] width 102 height 20
paste input "marypowers28@gmail.com"
type input "marypowers28@gmail.com"
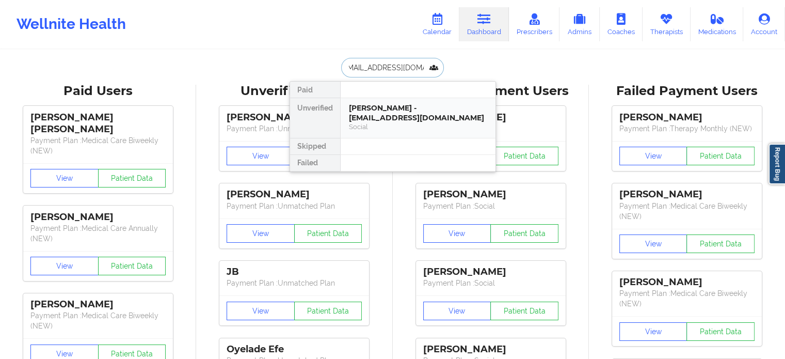
click at [388, 120] on div "Mary Powers - marypowers28@gmail.com" at bounding box center [418, 112] width 138 height 19
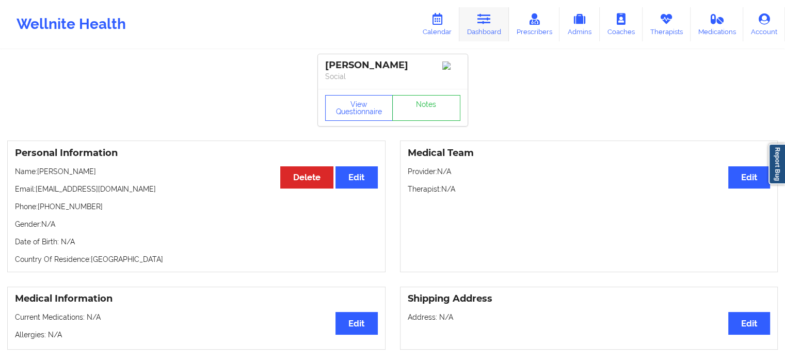
click at [482, 25] on link "Dashboard" at bounding box center [485, 24] width 50 height 34
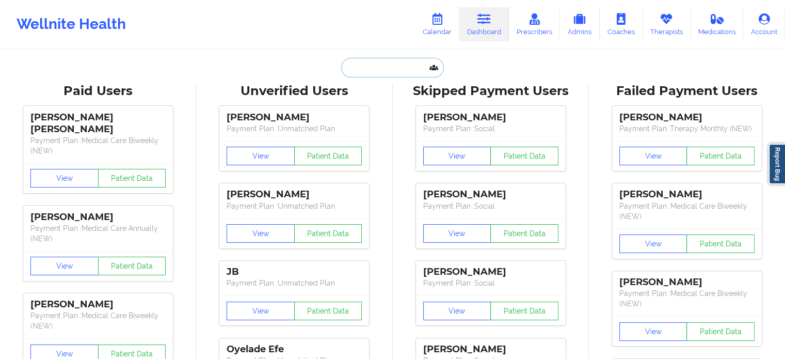
click at [397, 61] on input "text" at bounding box center [392, 68] width 102 height 20
paste input "MARYEPOWERS28@GMAIL.COM"
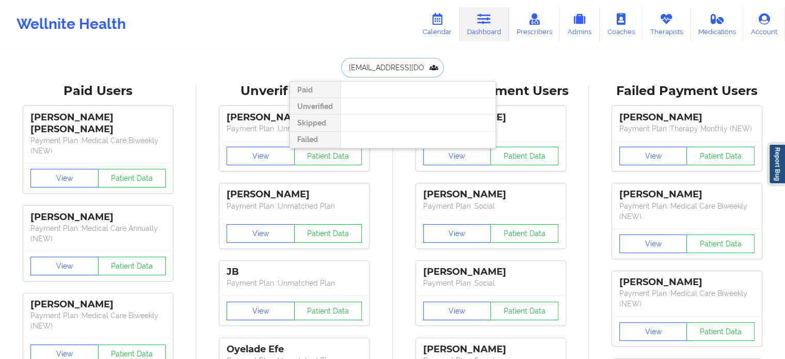
drag, startPoint x: 437, startPoint y: 66, endPoint x: 306, endPoint y: 62, distance: 131.7
click at [306, 62] on div "MARYEPOWERS28@GMAIL.COM Paid Unverified Skipped Failed" at bounding box center [393, 68] width 207 height 20
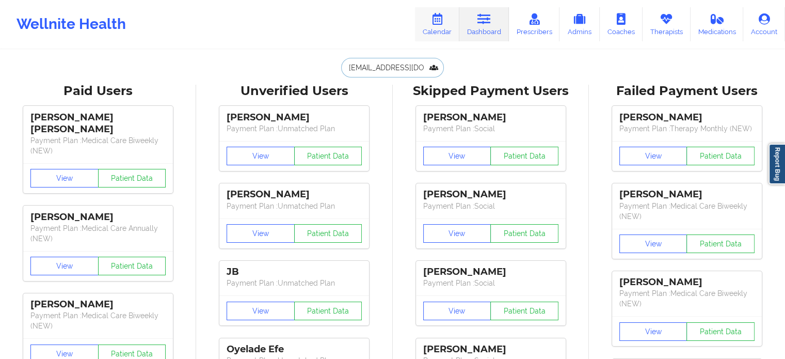
type input "MARYEPOWERS28@GMAIL.COM"
click at [438, 28] on link "Calendar" at bounding box center [437, 24] width 44 height 34
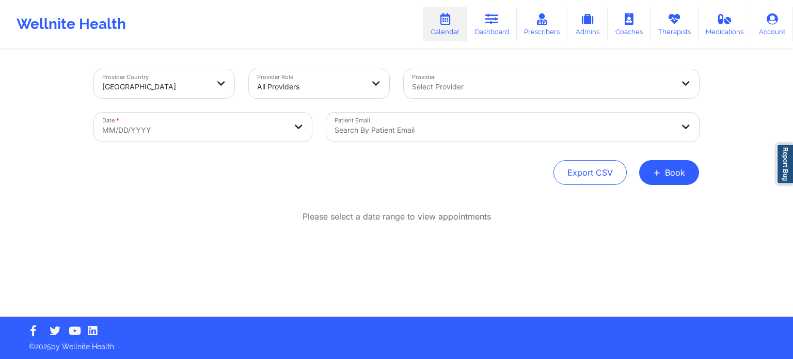
click at [467, 91] on div at bounding box center [542, 87] width 261 height 12
type input "sharice"
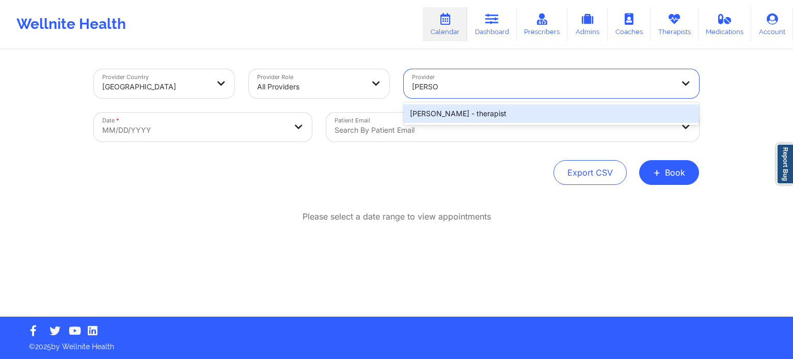
click at [452, 113] on div "Sharice White - therapist" at bounding box center [551, 113] width 295 height 19
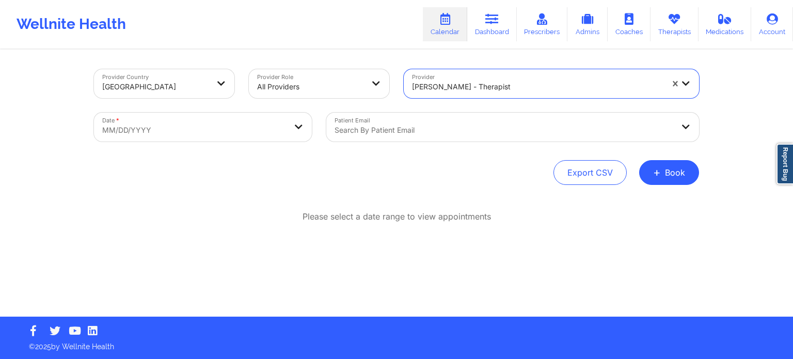
click at [236, 137] on body "Wellnite Health Calendar Dashboard Prescribers Admins Coaches Therapists Medica…" at bounding box center [396, 179] width 793 height 359
select select "2025-8"
select select "2025-9"
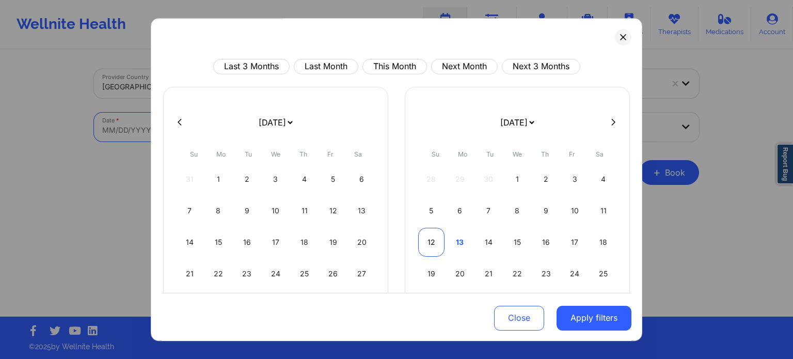
click at [431, 236] on div "12" at bounding box center [431, 242] width 26 height 29
select select "2025-9"
select select "2025-10"
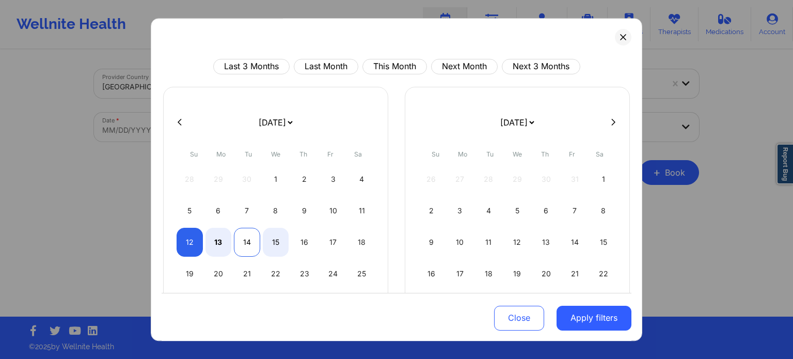
click at [252, 247] on div "14" at bounding box center [247, 242] width 26 height 29
select select "2025-9"
select select "2025-10"
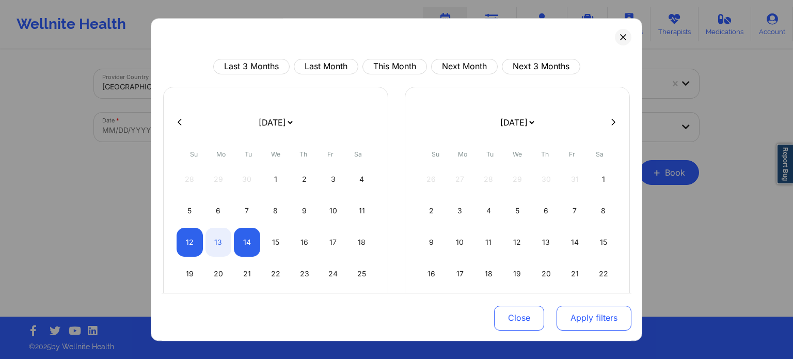
click at [587, 316] on button "Apply filters" at bounding box center [594, 317] width 75 height 25
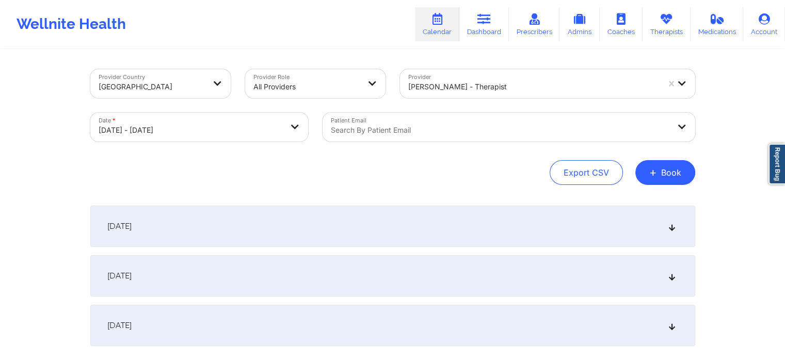
click at [224, 274] on div "October 13, 2025" at bounding box center [392, 275] width 605 height 41
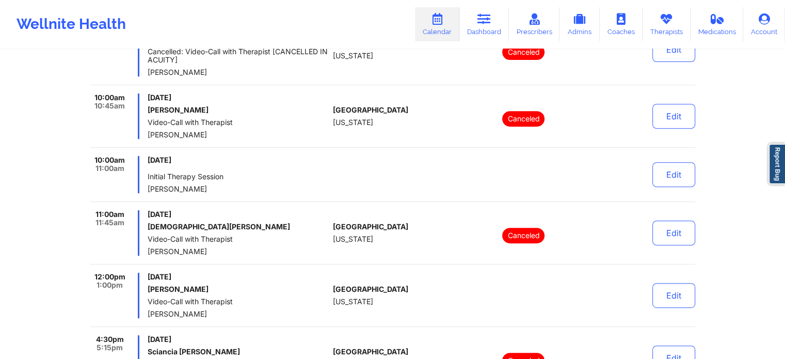
scroll to position [397, 0]
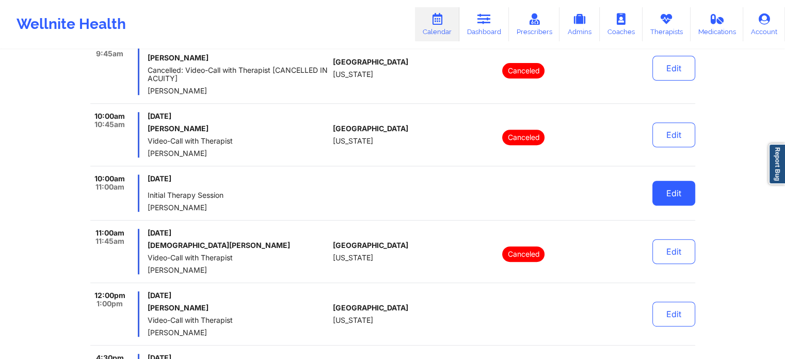
click at [679, 189] on button "Edit" at bounding box center [674, 193] width 43 height 25
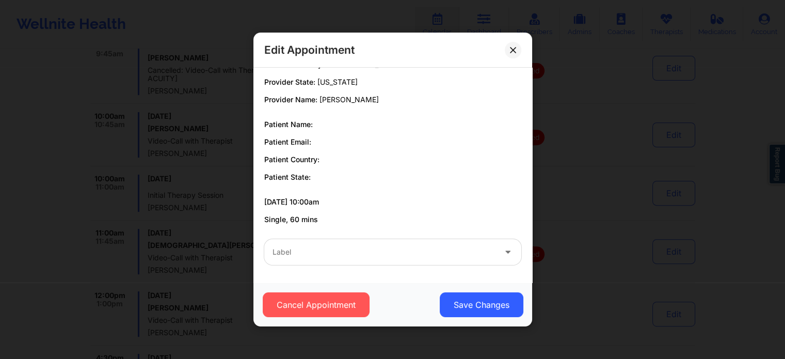
scroll to position [0, 0]
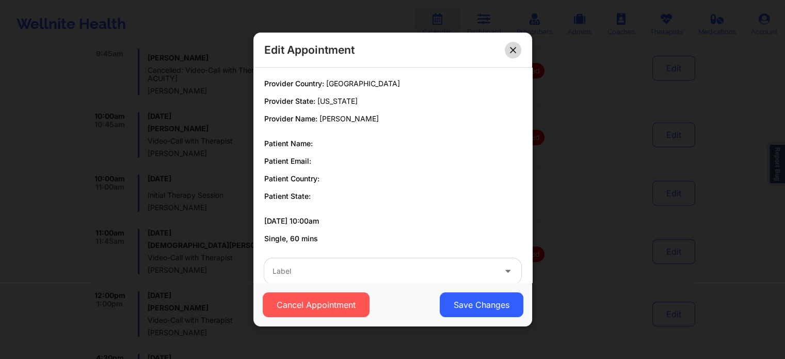
click at [509, 51] on button at bounding box center [513, 50] width 17 height 17
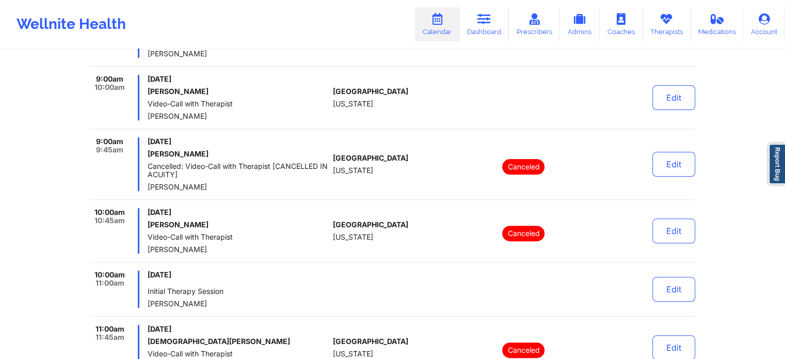
scroll to position [293, 0]
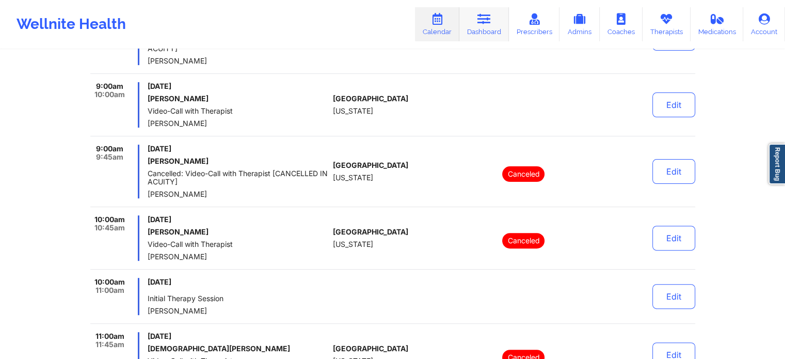
click at [491, 19] on icon at bounding box center [484, 18] width 13 height 11
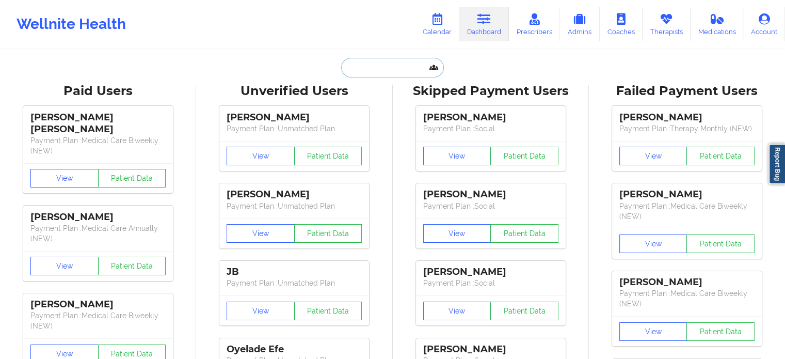
click at [383, 66] on input "text" at bounding box center [392, 68] width 102 height 20
paste input "MARYEPOWERS28@GMAIL.COM"
type input "MARYEPOWERS28@GMAIL.COM"
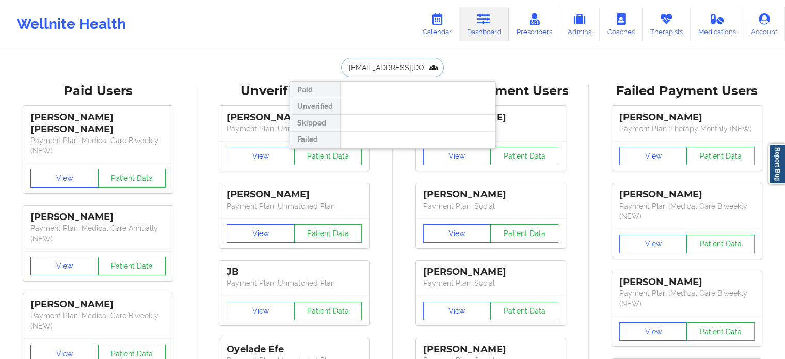
drag, startPoint x: 430, startPoint y: 71, endPoint x: 278, endPoint y: 67, distance: 151.4
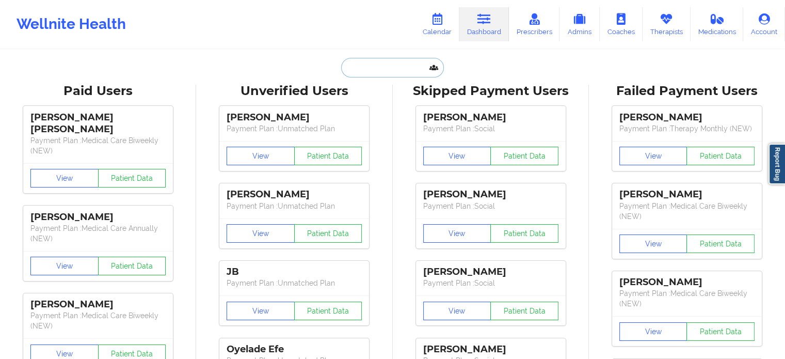
click at [386, 66] on input "text" at bounding box center [392, 68] width 102 height 20
paste input "MARYEPOWERS28@GMAIL.COM"
type input "MARYEPOWERS28@GMAIL.COM"
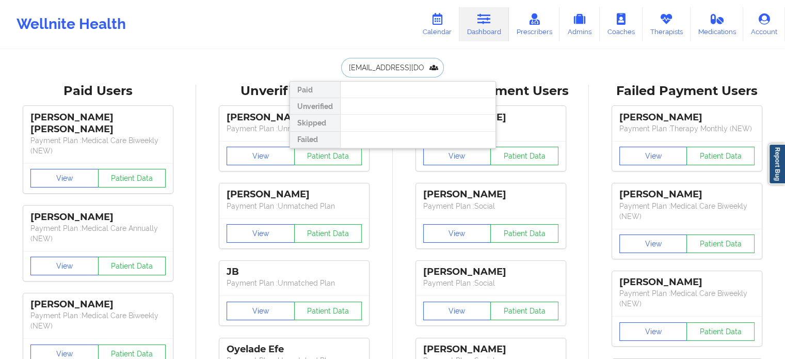
drag, startPoint x: 426, startPoint y: 68, endPoint x: 286, endPoint y: 62, distance: 140.0
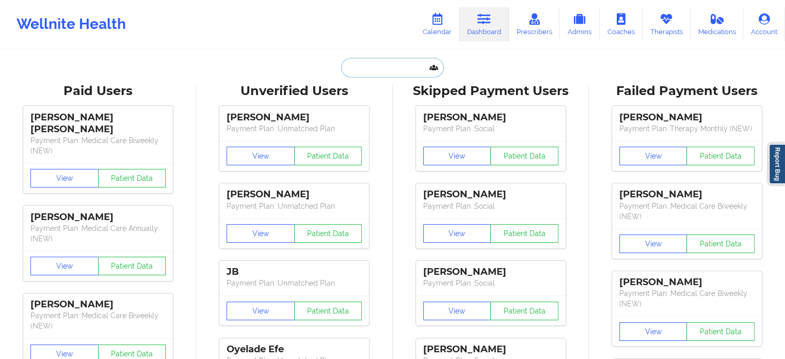
click at [395, 67] on input "text" at bounding box center [392, 68] width 102 height 20
paste input "MARYEPOWERS28@GMAIL.COM"
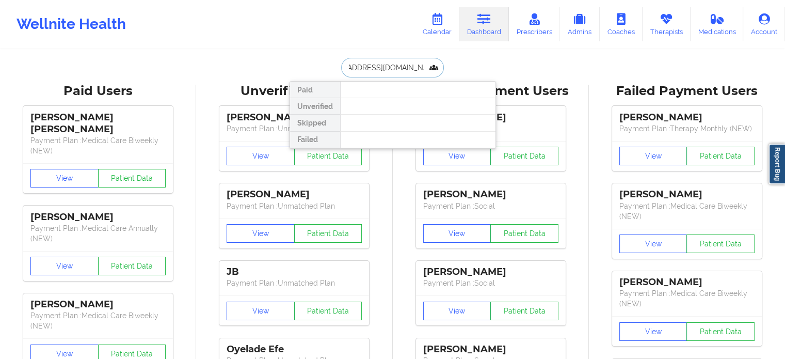
drag, startPoint x: 423, startPoint y: 67, endPoint x: 186, endPoint y: 28, distance: 240.7
type input "marypo"
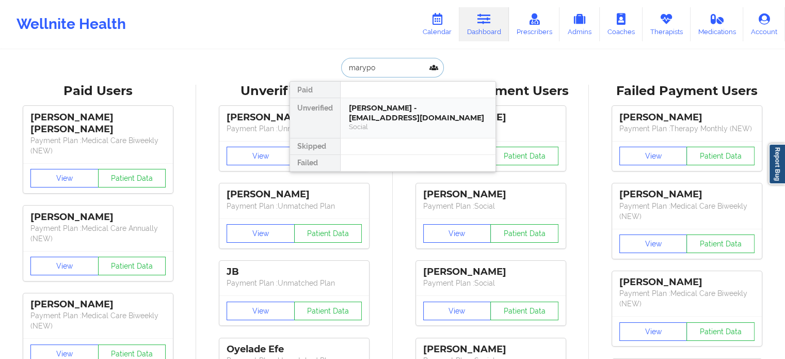
click at [364, 117] on div "Mary Powers - marypowers28@gmail.com" at bounding box center [418, 112] width 138 height 19
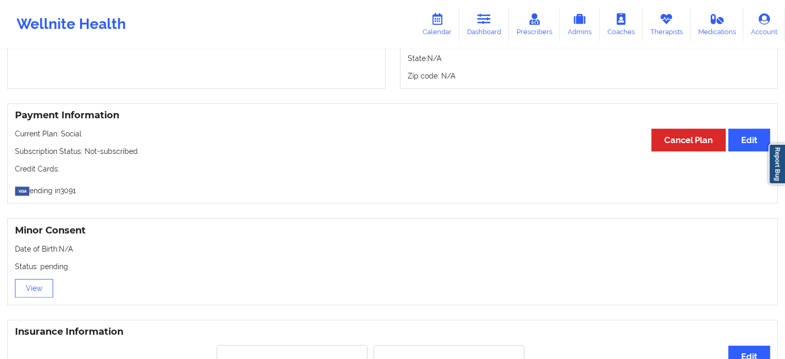
scroll to position [242, 0]
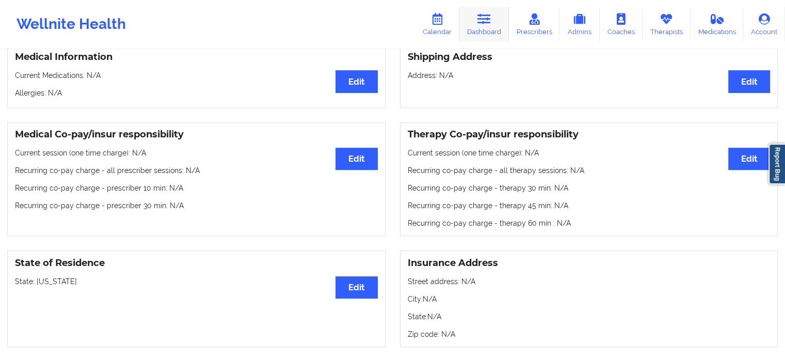
drag, startPoint x: 485, startPoint y: 26, endPoint x: 466, endPoint y: 39, distance: 23.5
click at [485, 26] on link "Dashboard" at bounding box center [485, 24] width 50 height 34
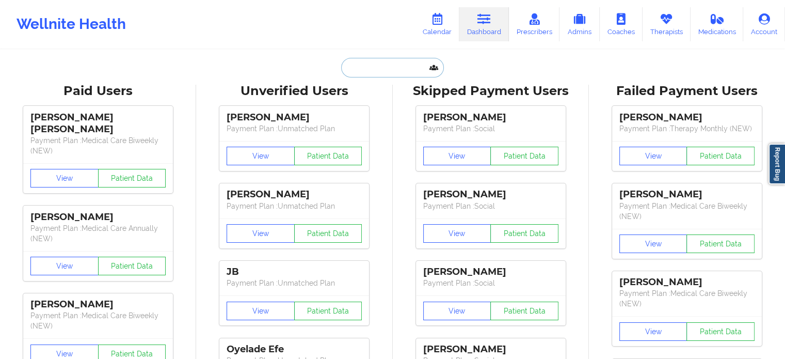
click at [404, 70] on input "text" at bounding box center [392, 68] width 102 height 20
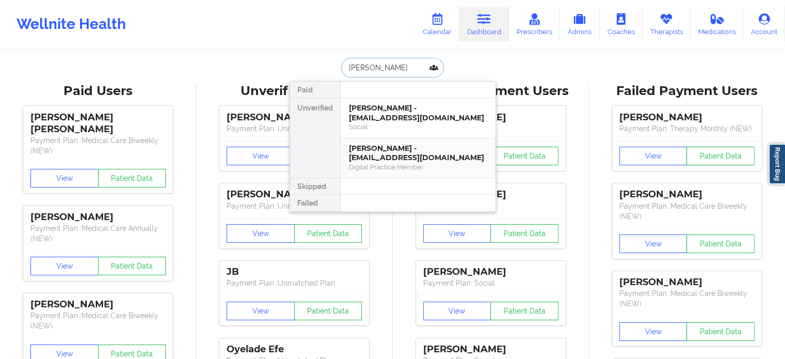
type input "mary powe"
click at [404, 121] on div "Mary Powers - marypowers28@gmail.com" at bounding box center [418, 112] width 138 height 19
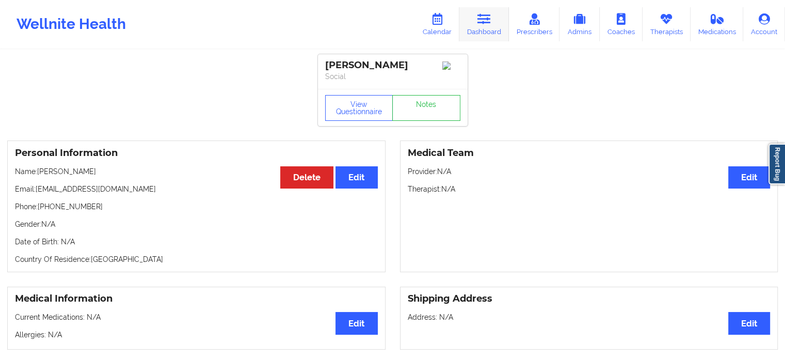
click at [484, 22] on icon at bounding box center [484, 18] width 13 height 11
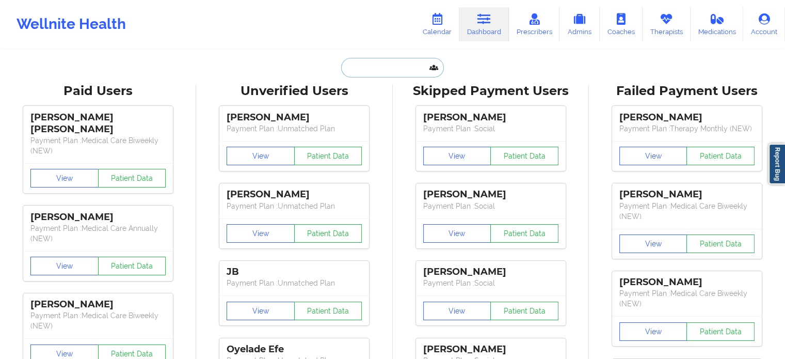
click at [407, 61] on input "text" at bounding box center [392, 68] width 102 height 20
paste input "MARYEPOWERS28@GMAIL.COM"
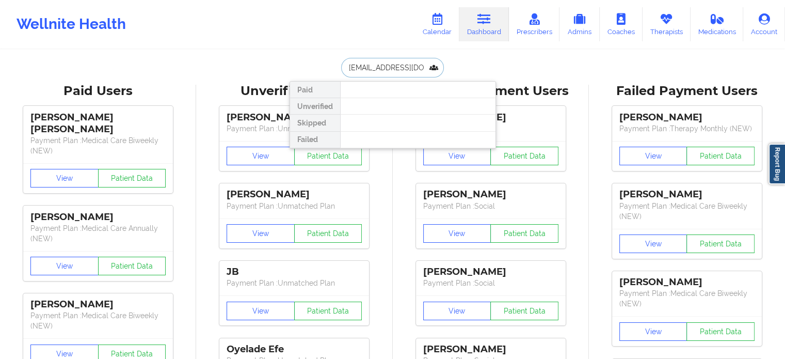
drag, startPoint x: 428, startPoint y: 65, endPoint x: 271, endPoint y: 58, distance: 157.1
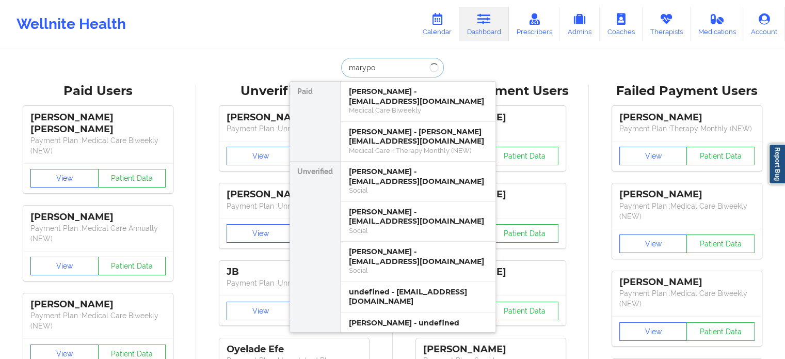
type input "marypow"
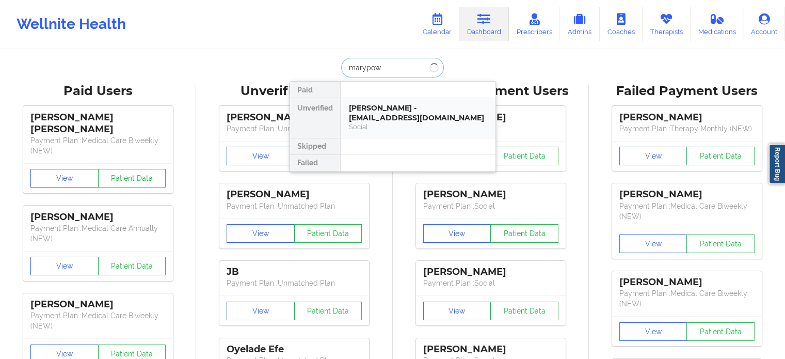
click at [368, 109] on div "Mary Powers - marypowers28@gmail.com" at bounding box center [418, 112] width 138 height 19
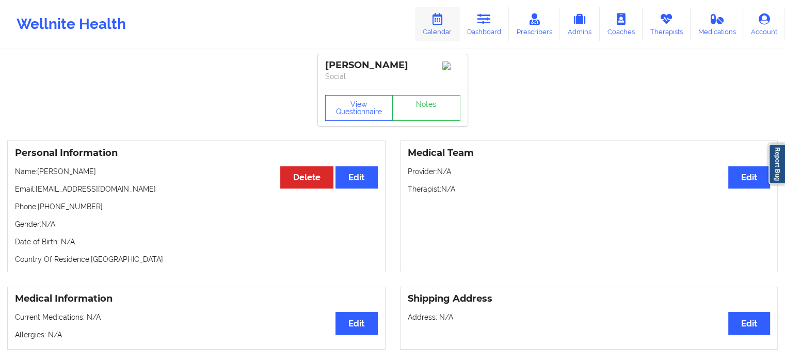
click at [440, 25] on link "Calendar" at bounding box center [437, 24] width 44 height 34
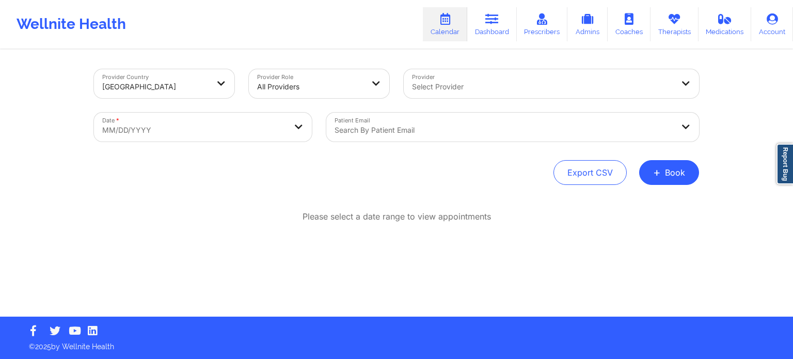
click at [443, 96] on div "Select Provider" at bounding box center [539, 83] width 271 height 29
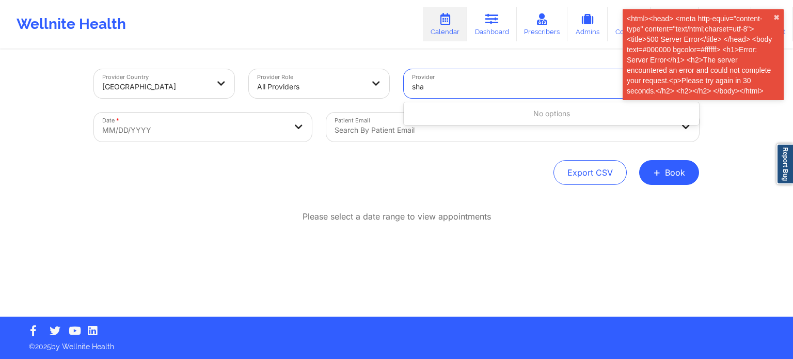
type input "sha"
click at [473, 163] on div "Export CSV + Book" at bounding box center [396, 172] width 605 height 25
click at [488, 26] on link "Dashboard" at bounding box center [492, 24] width 50 height 34
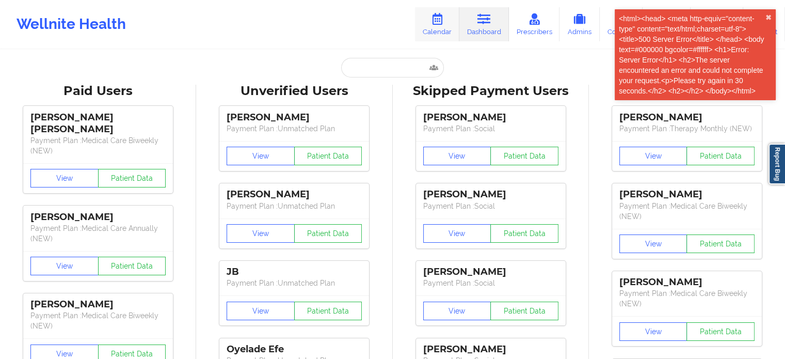
click at [432, 26] on link "Calendar" at bounding box center [437, 24] width 44 height 34
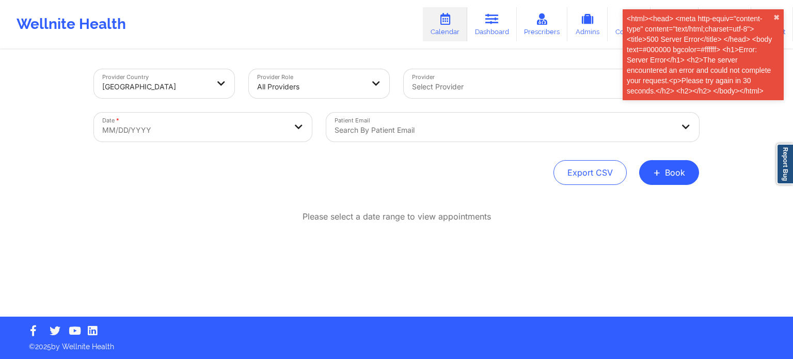
click at [440, 92] on div at bounding box center [542, 87] width 261 height 12
type input "a"
type input "shar"
click at [408, 172] on div "Export CSV + Book" at bounding box center [396, 172] width 605 height 25
click at [780, 15] on div "<html><head> <meta http-equiv="content-type" content="text/html;charset=utf-8">…" at bounding box center [703, 54] width 161 height 91
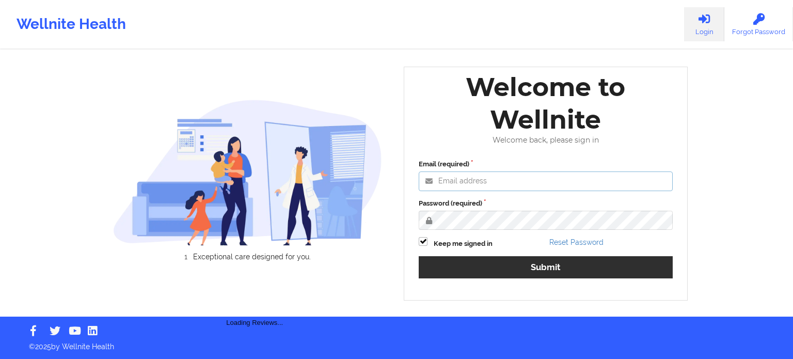
type input "[PERSON_NAME][EMAIL_ADDRESS][PERSON_NAME][DOMAIN_NAME]"
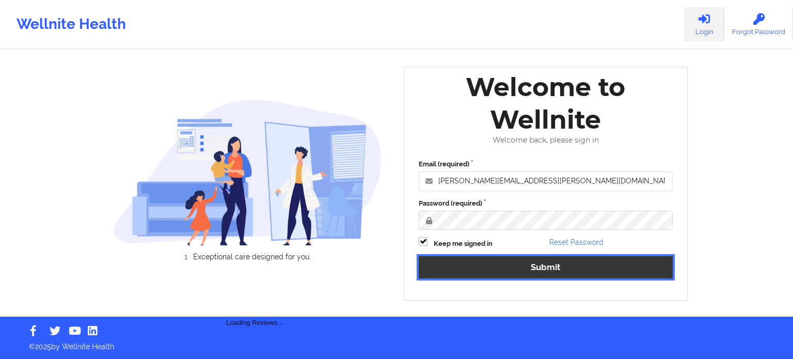
click at [537, 269] on button "Submit" at bounding box center [546, 267] width 254 height 22
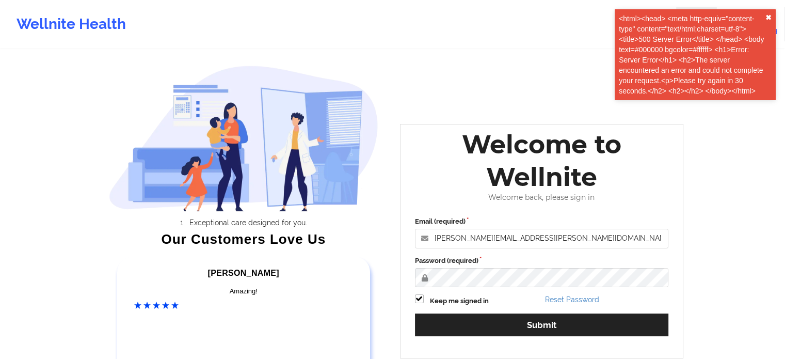
click at [768, 17] on button "✖︎" at bounding box center [769, 17] width 6 height 8
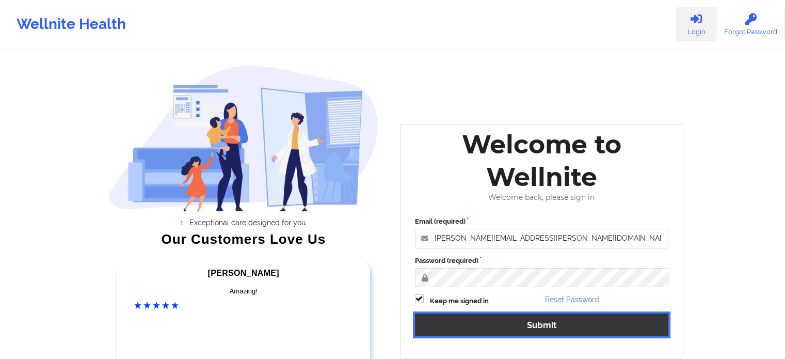
click at [550, 329] on button "Submit" at bounding box center [542, 324] width 254 height 22
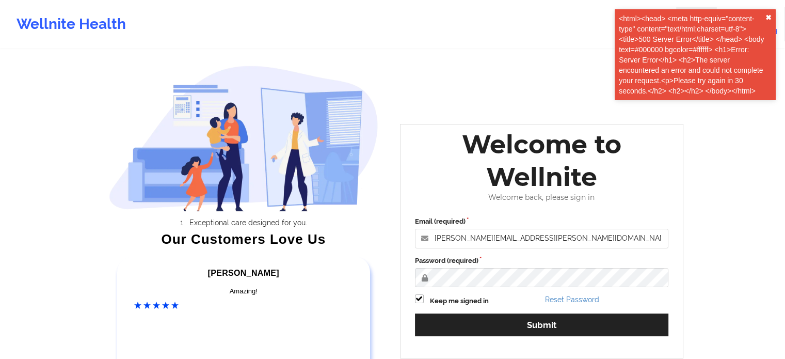
click at [771, 16] on button "✖︎" at bounding box center [769, 17] width 6 height 8
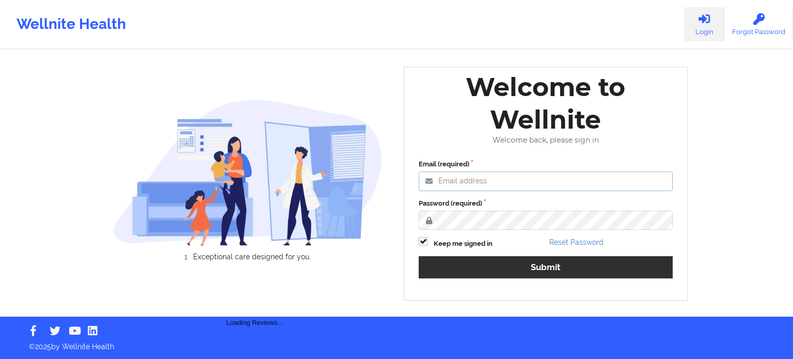
type input "[PERSON_NAME][EMAIL_ADDRESS][PERSON_NAME][DOMAIN_NAME]"
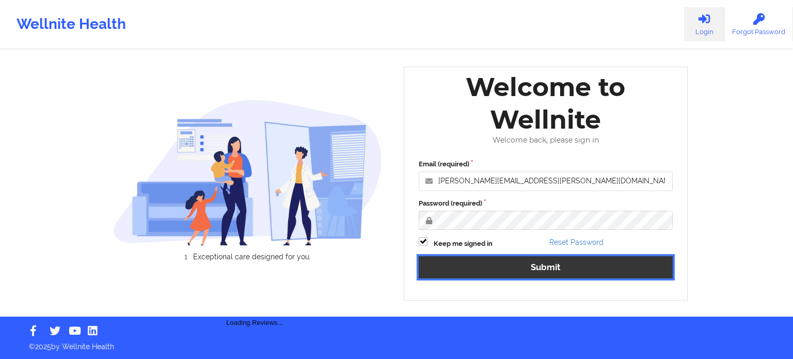
click at [541, 269] on button "Submit" at bounding box center [546, 267] width 254 height 22
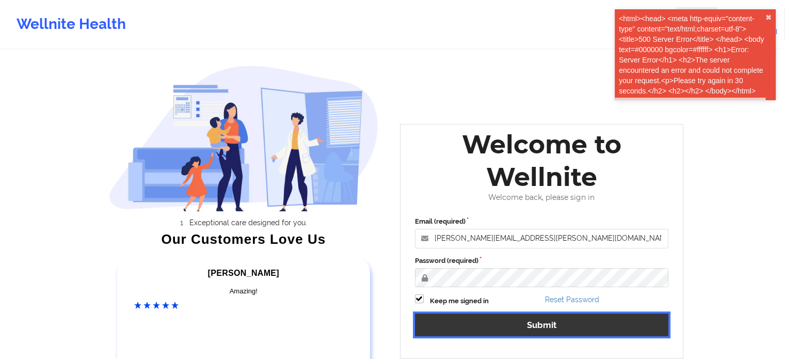
click at [537, 331] on button "Submit" at bounding box center [542, 324] width 254 height 22
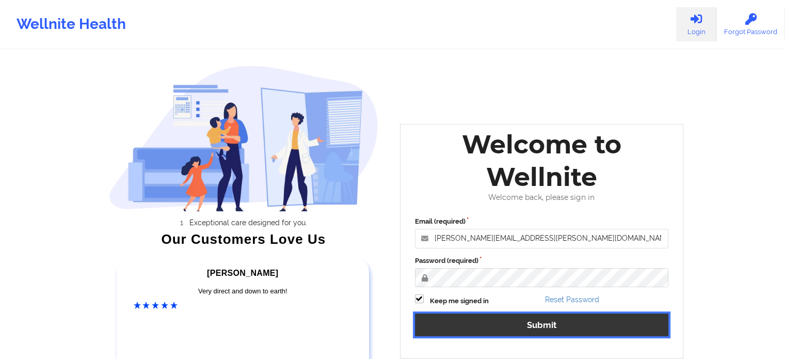
click at [538, 324] on button "Submit" at bounding box center [542, 324] width 254 height 22
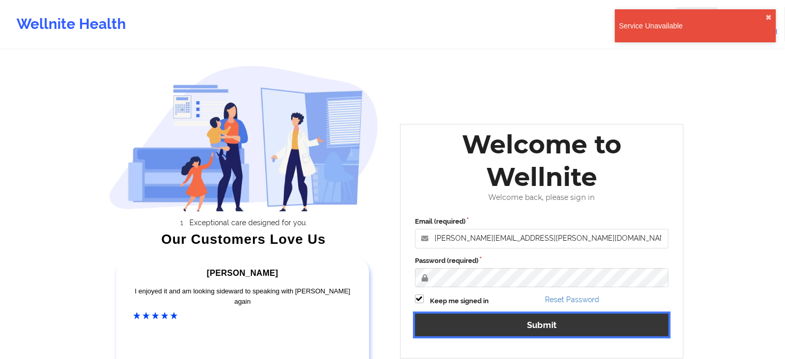
click at [560, 331] on button "Submit" at bounding box center [542, 324] width 254 height 22
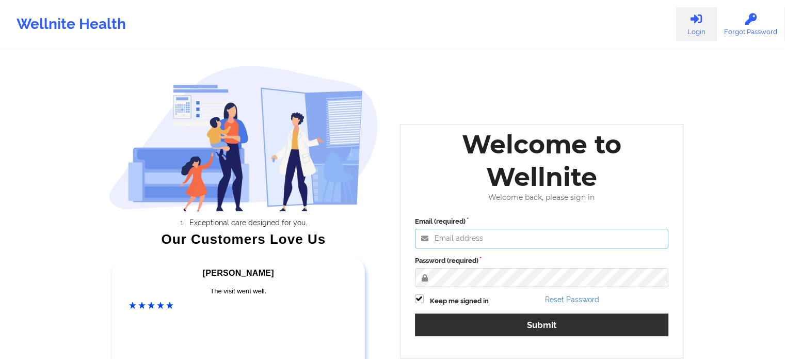
type input "[PERSON_NAME][EMAIL_ADDRESS][PERSON_NAME][DOMAIN_NAME]"
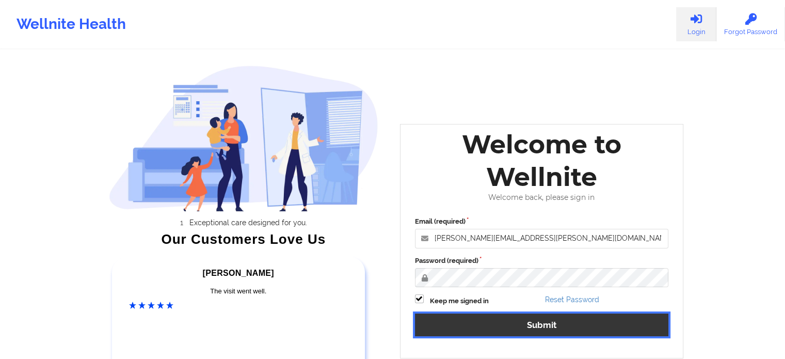
click at [534, 328] on button "Submit" at bounding box center [542, 324] width 254 height 22
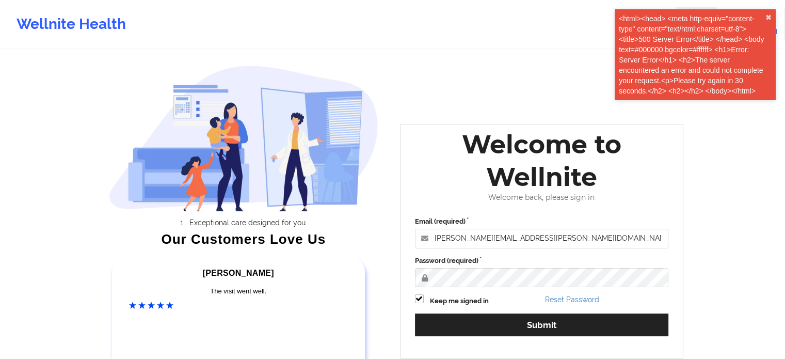
click at [58, 24] on div "Wellnite Health" at bounding box center [71, 24] width 143 height 41
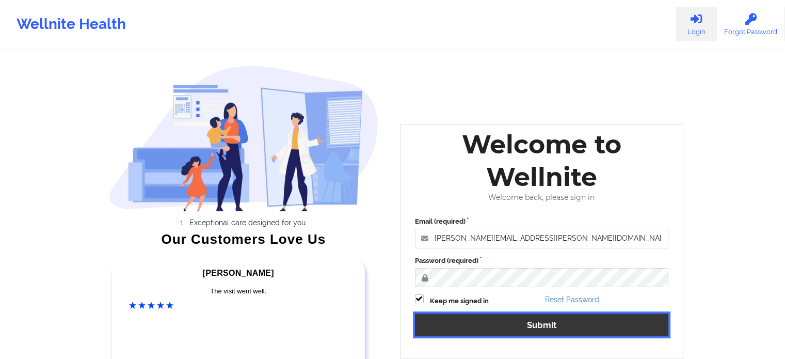
click at [506, 318] on button "Submit" at bounding box center [542, 324] width 254 height 22
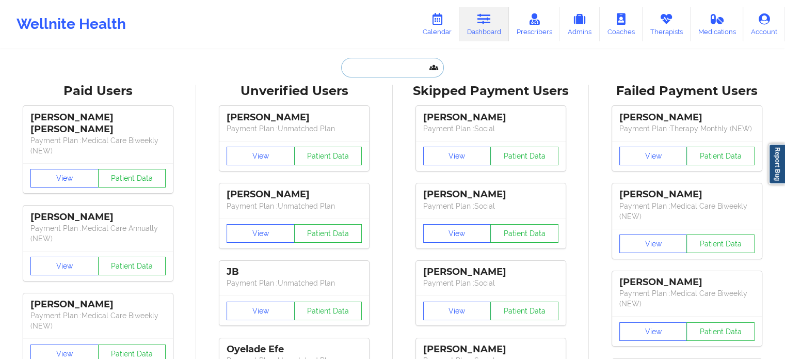
click at [383, 67] on input "text" at bounding box center [392, 68] width 102 height 20
click at [392, 64] on input "text" at bounding box center [392, 68] width 102 height 20
paste input "Sarita Worley"
type input "Sarita Worley"
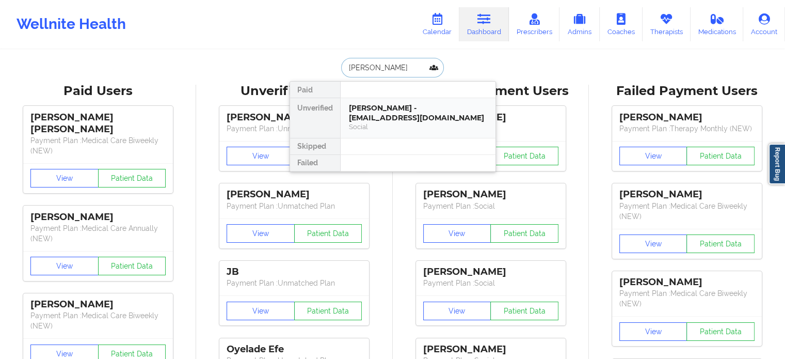
click at [400, 108] on div "Sarita Worley - sworley229@yahoo.com" at bounding box center [418, 112] width 138 height 19
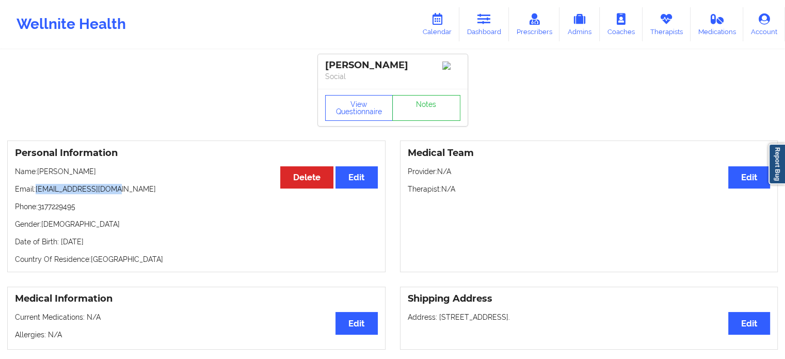
drag, startPoint x: 140, startPoint y: 192, endPoint x: 37, endPoint y: 186, distance: 103.0
click at [37, 186] on div "Personal Information Edit Delete Name: Sarita Worley Email: sworley229@yahoo.co…" at bounding box center [196, 206] width 379 height 132
copy p "sworley229@yahoo.com"
drag, startPoint x: 494, startPoint y: 22, endPoint x: 419, endPoint y: 40, distance: 77.0
click at [494, 21] on link "Dashboard" at bounding box center [485, 24] width 50 height 34
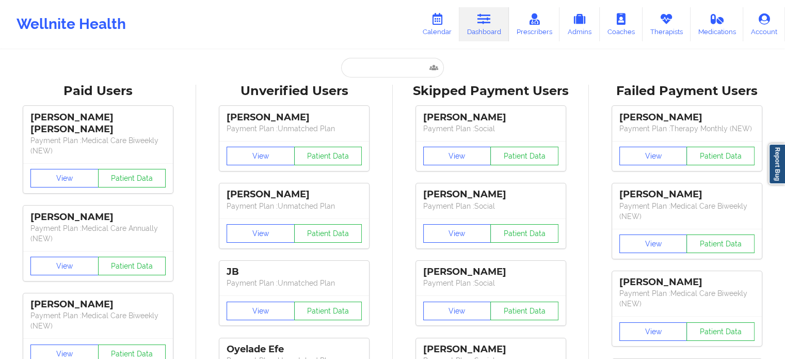
drag, startPoint x: 380, startPoint y: 54, endPoint x: 375, endPoint y: 64, distance: 10.9
click at [375, 65] on input "text" at bounding box center [392, 68] width 102 height 20
paste input "rcpdiaz@gmail.com"
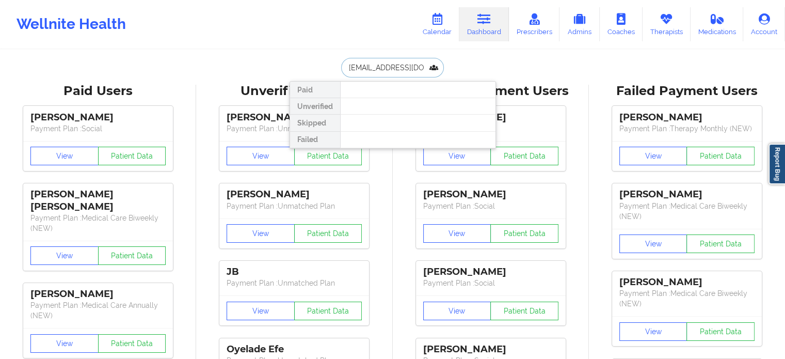
drag, startPoint x: 412, startPoint y: 65, endPoint x: 254, endPoint y: 36, distance: 160.6
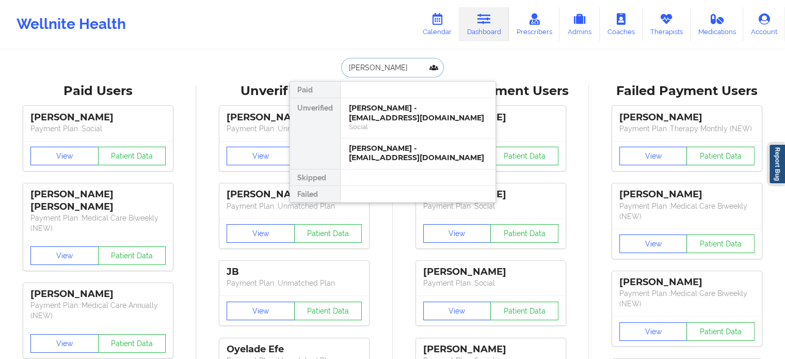
type input "roberto di"
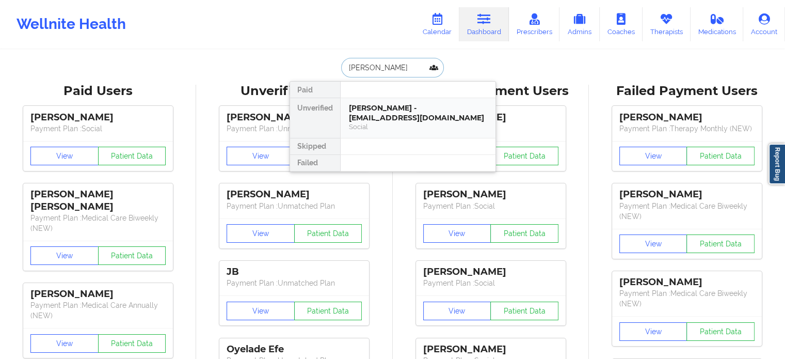
click at [394, 120] on div "Roberto Diaz - rdiaz311963@gmail.com" at bounding box center [418, 112] width 138 height 19
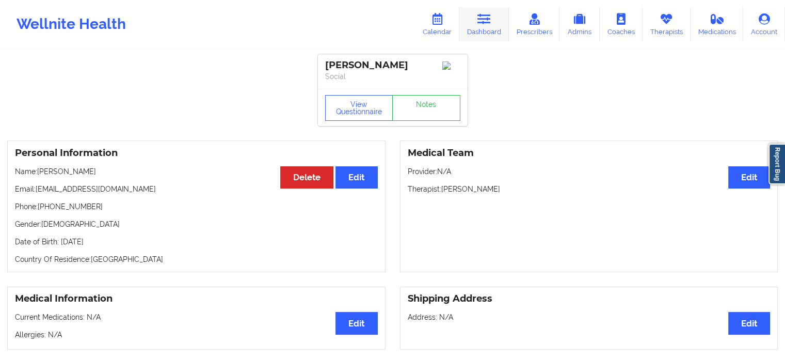
click at [479, 22] on icon at bounding box center [484, 18] width 13 height 11
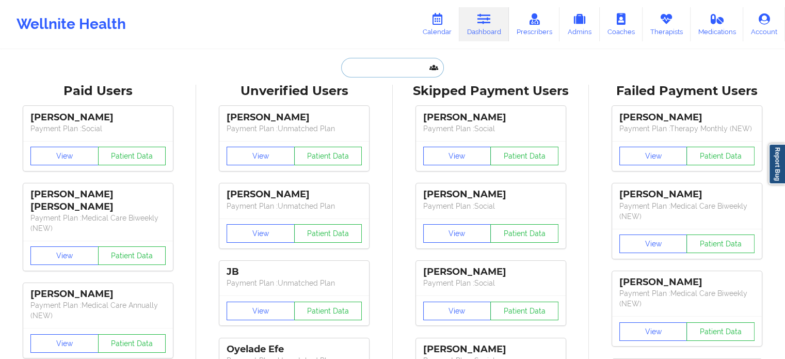
click at [381, 70] on input "text" at bounding box center [392, 68] width 102 height 20
paste input "rcpdiaz@gmail.com"
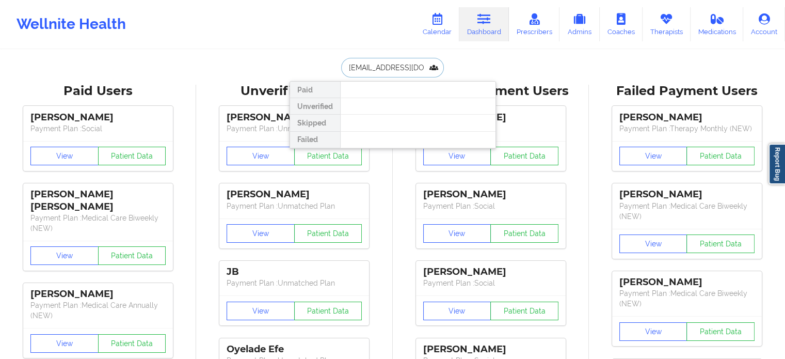
drag, startPoint x: 413, startPoint y: 68, endPoint x: 72, endPoint y: 15, distance: 344.9
type input "roberto di"
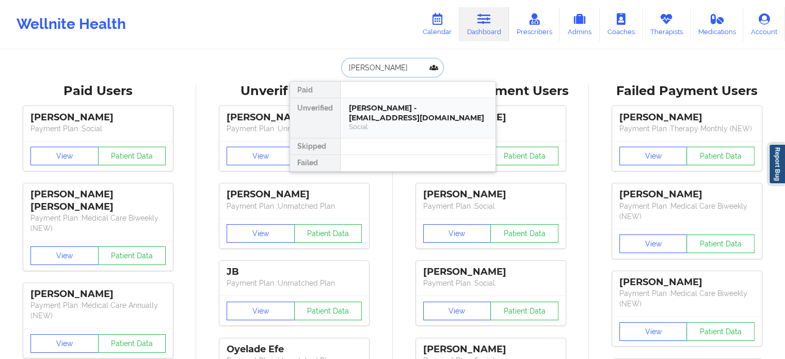
click at [366, 112] on div "Roberto Diaz - rdiaz311963@gmail.com" at bounding box center [418, 112] width 138 height 19
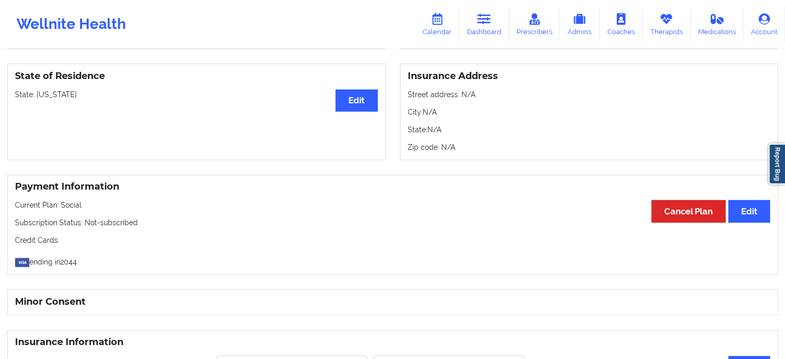
scroll to position [222, 0]
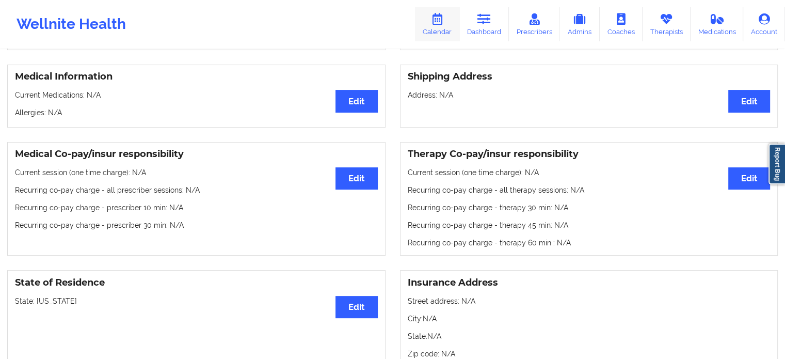
click at [449, 21] on link "Calendar" at bounding box center [437, 24] width 44 height 34
